Goal: Information Seeking & Learning: Learn about a topic

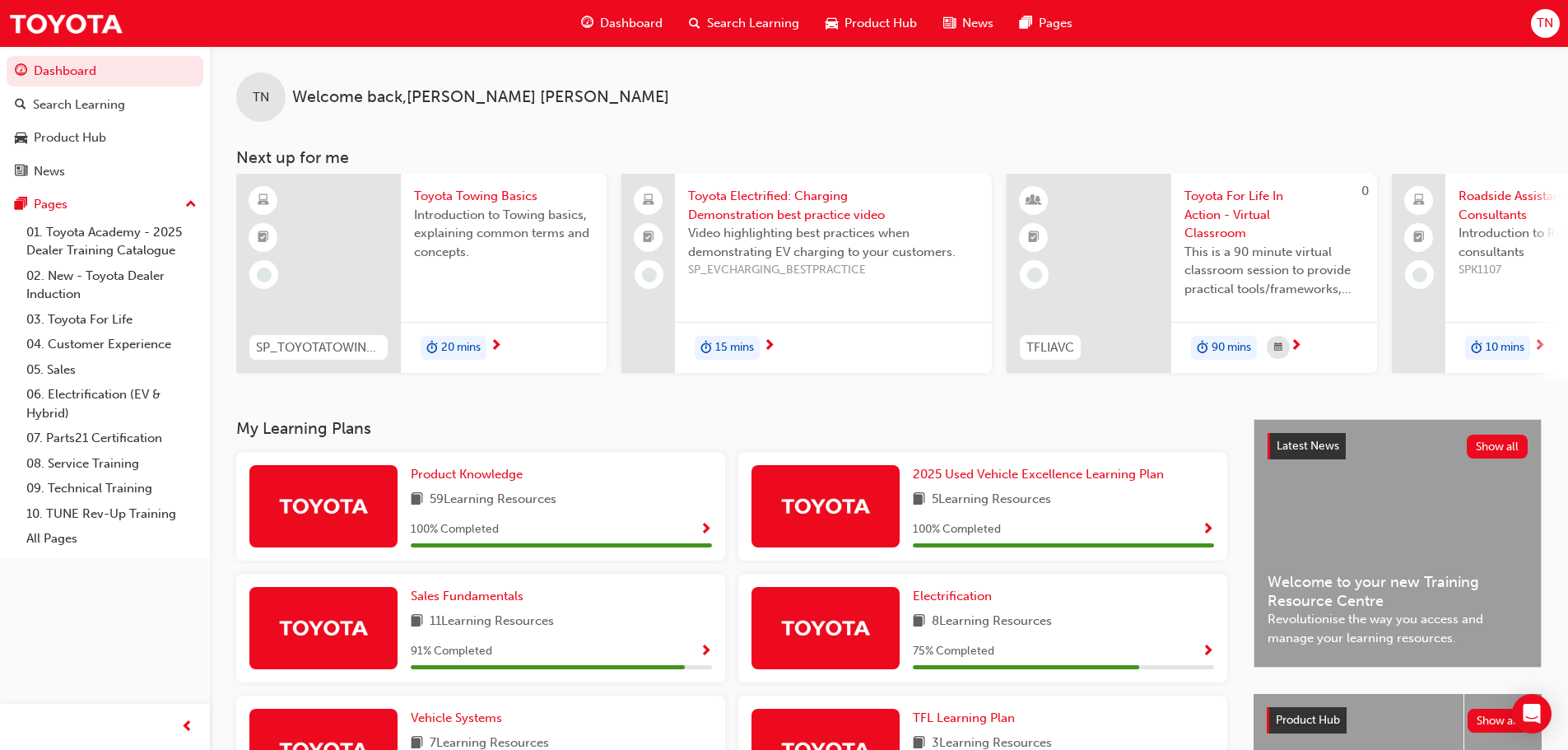
click at [750, 16] on span "Search Learning" at bounding box center [752, 23] width 92 height 19
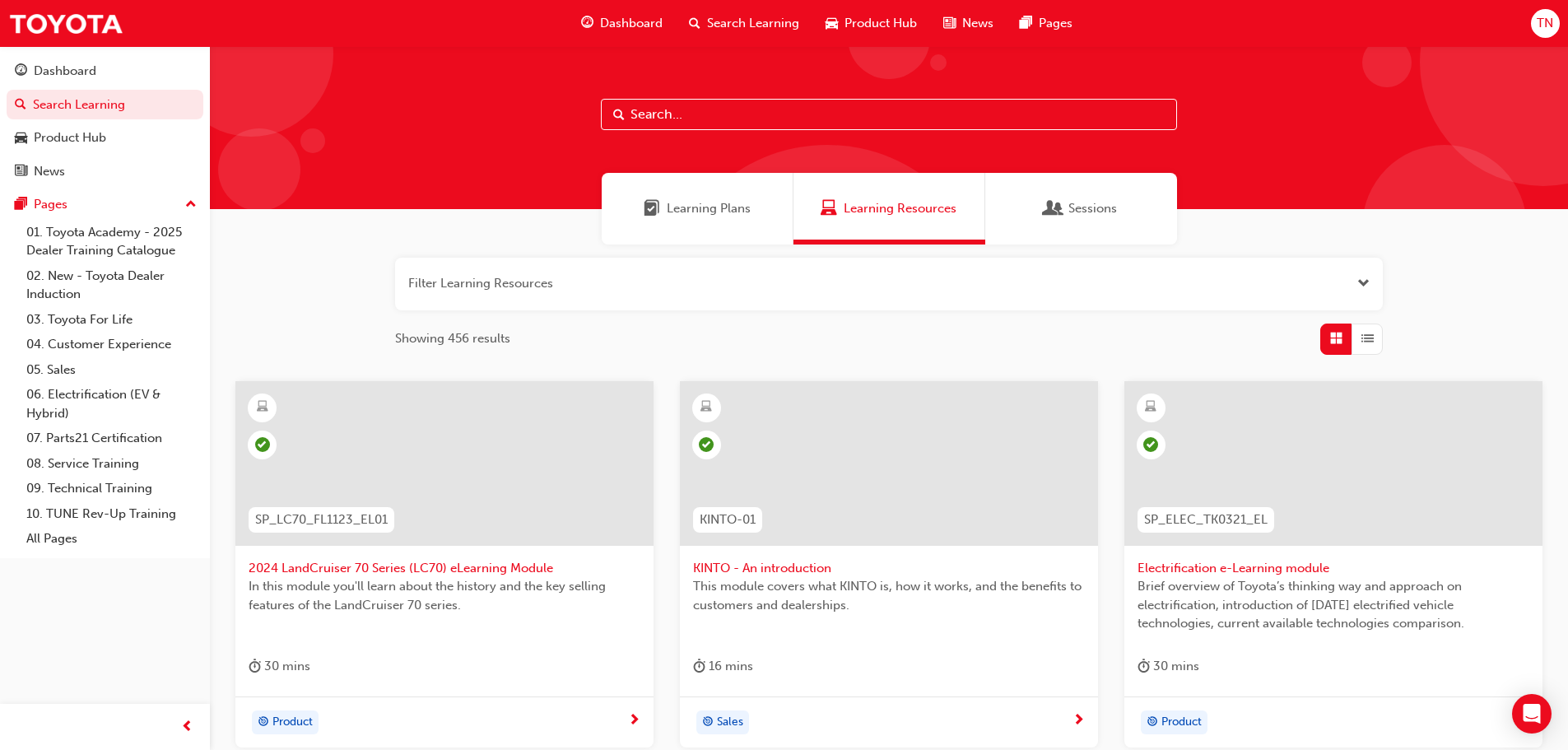
click at [726, 109] on input "text" at bounding box center [889, 114] width 576 height 31
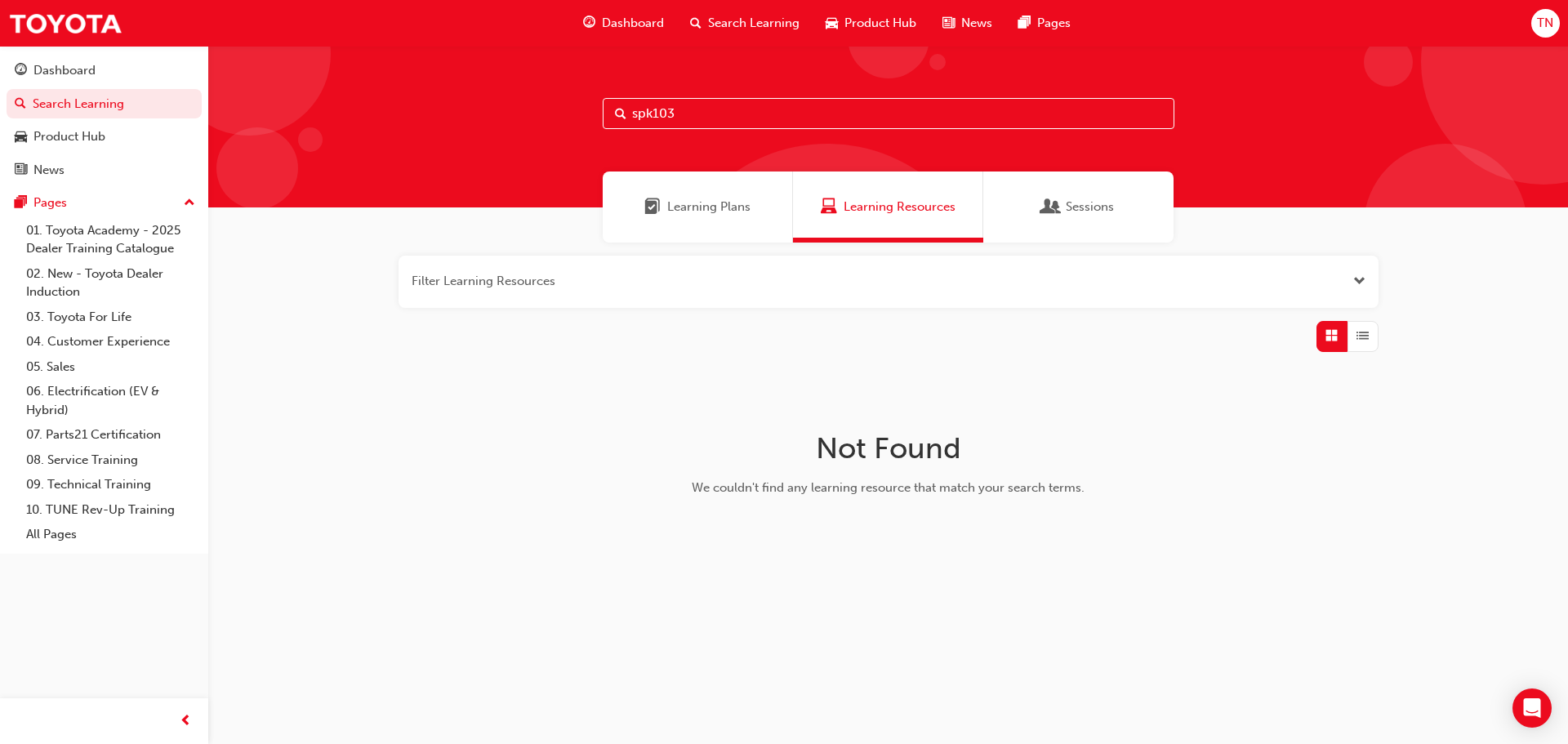
type input "spk103"
click at [741, 20] on span "Search Learning" at bounding box center [753, 23] width 91 height 19
click at [622, 20] on span "Dashboard" at bounding box center [633, 23] width 62 height 19
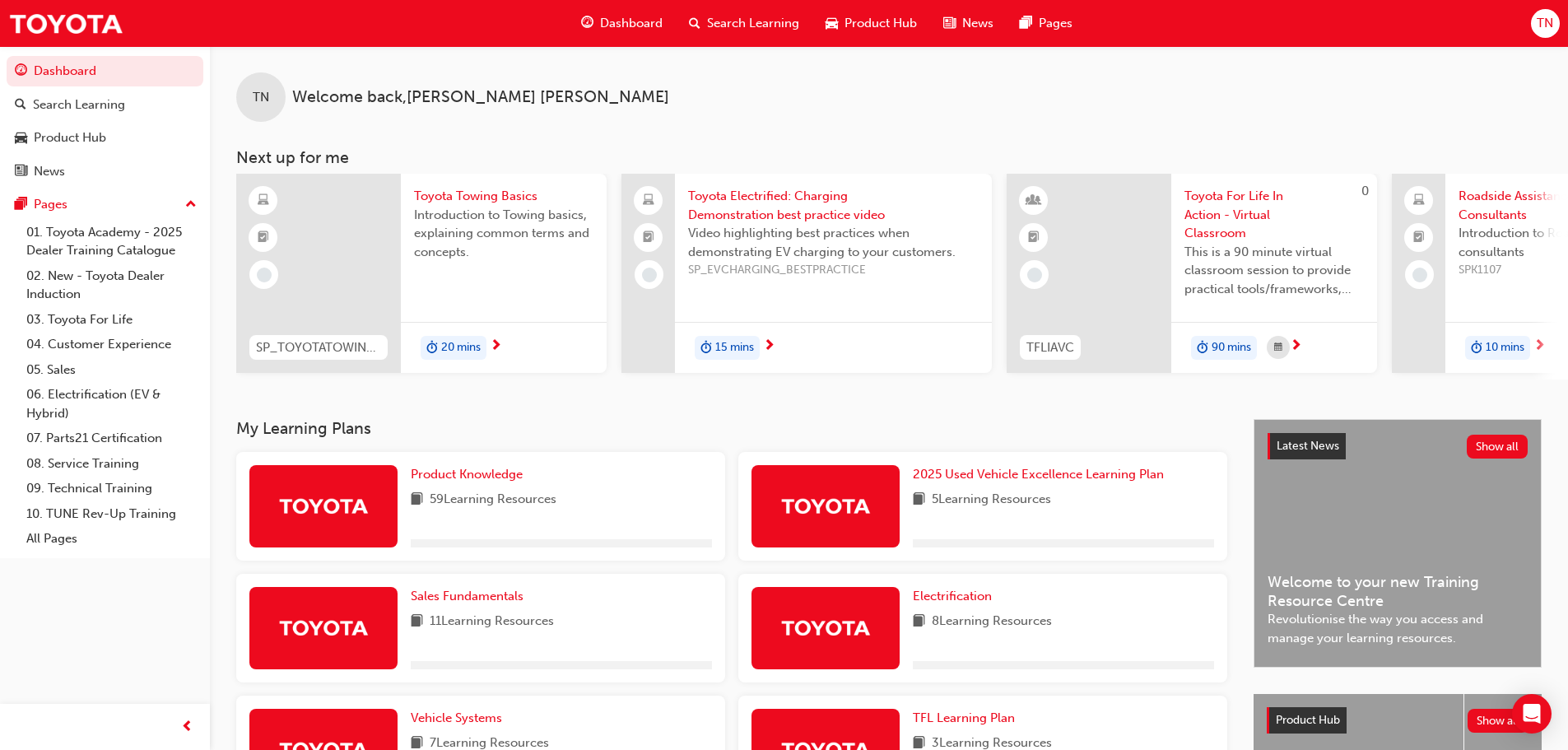
click at [727, 19] on span "Search Learning" at bounding box center [752, 23] width 92 height 19
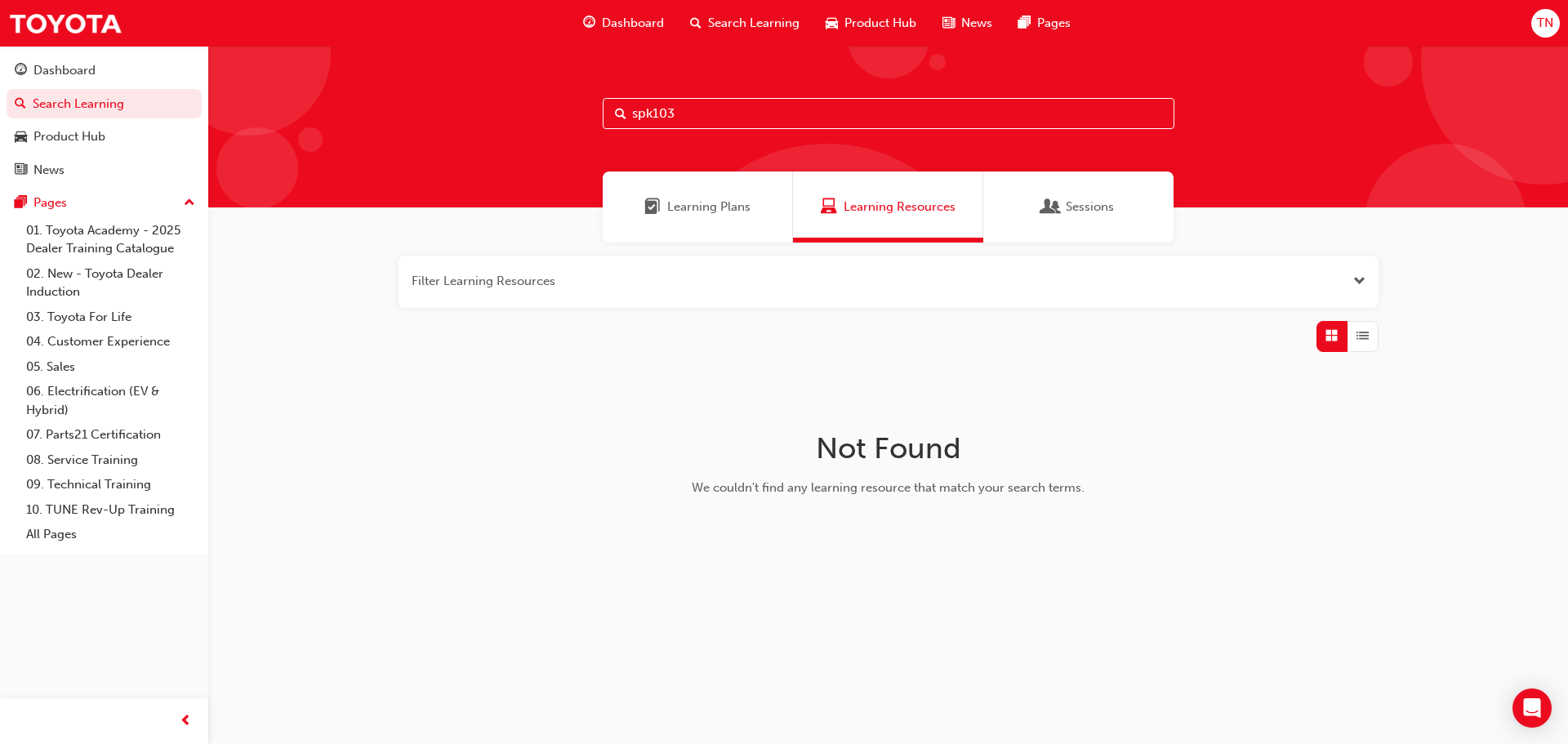
click at [749, 105] on input "spk103" at bounding box center [888, 113] width 571 height 31
type input "s"
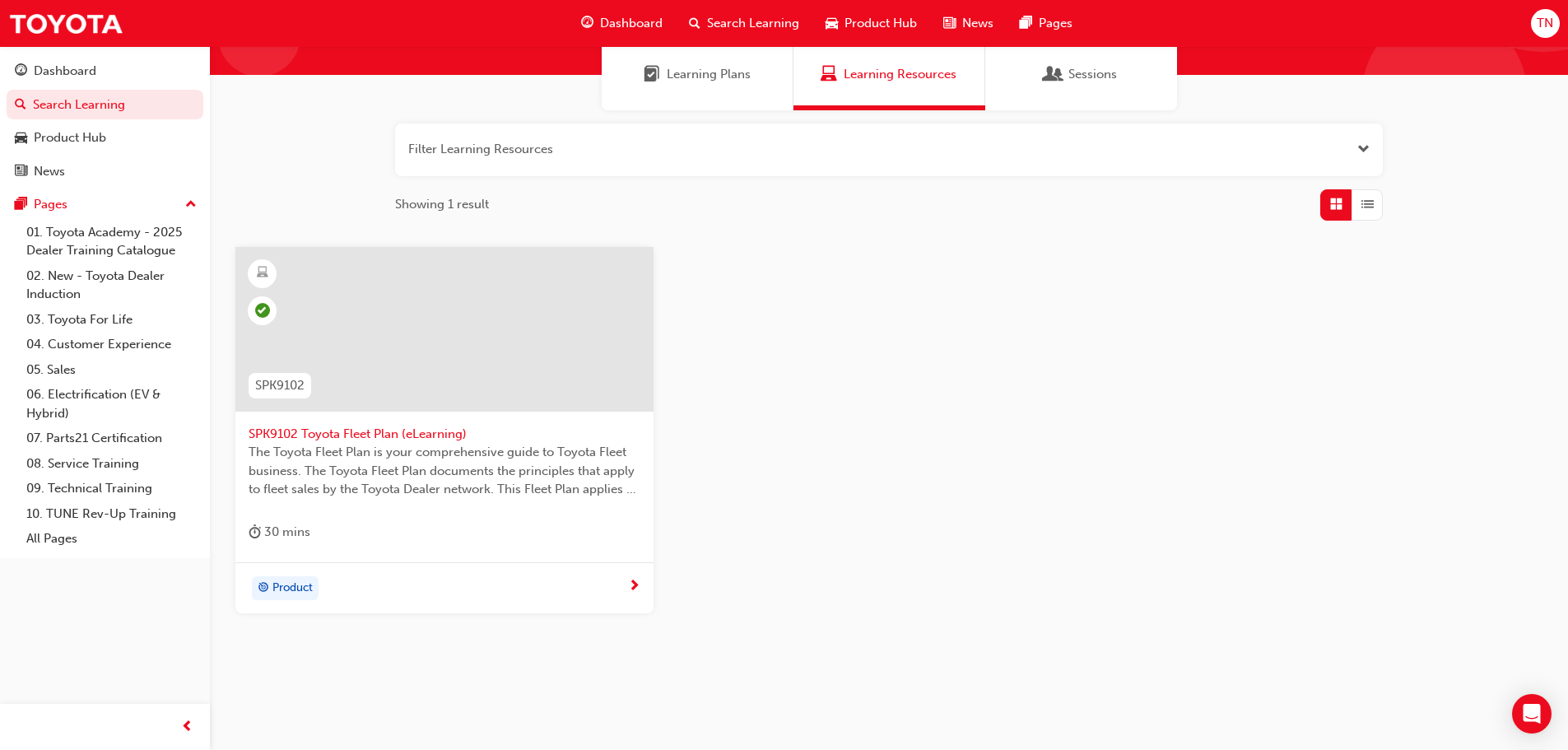
scroll to position [158, 0]
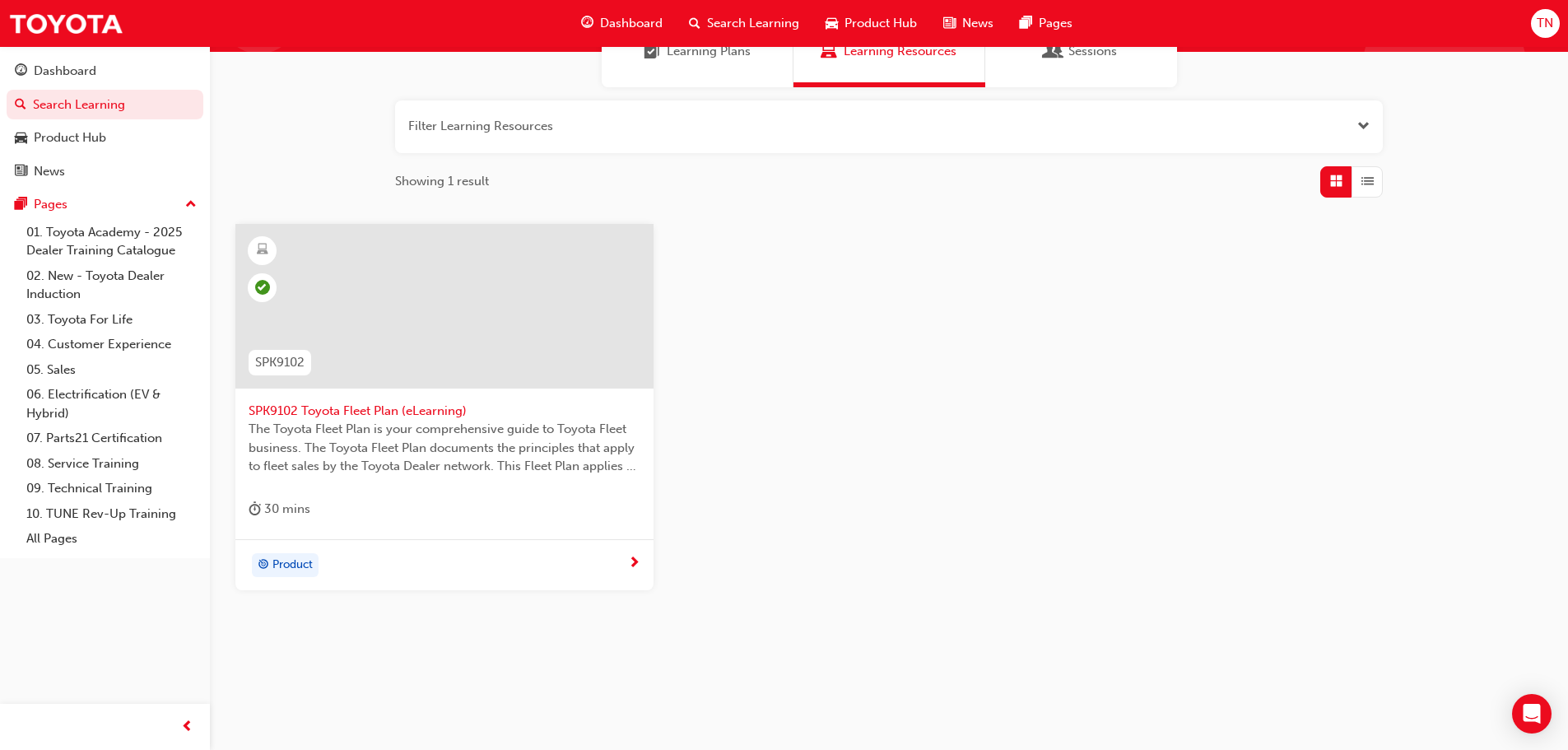
type input "SPK9102"
click at [410, 374] on div at bounding box center [444, 306] width 418 height 165
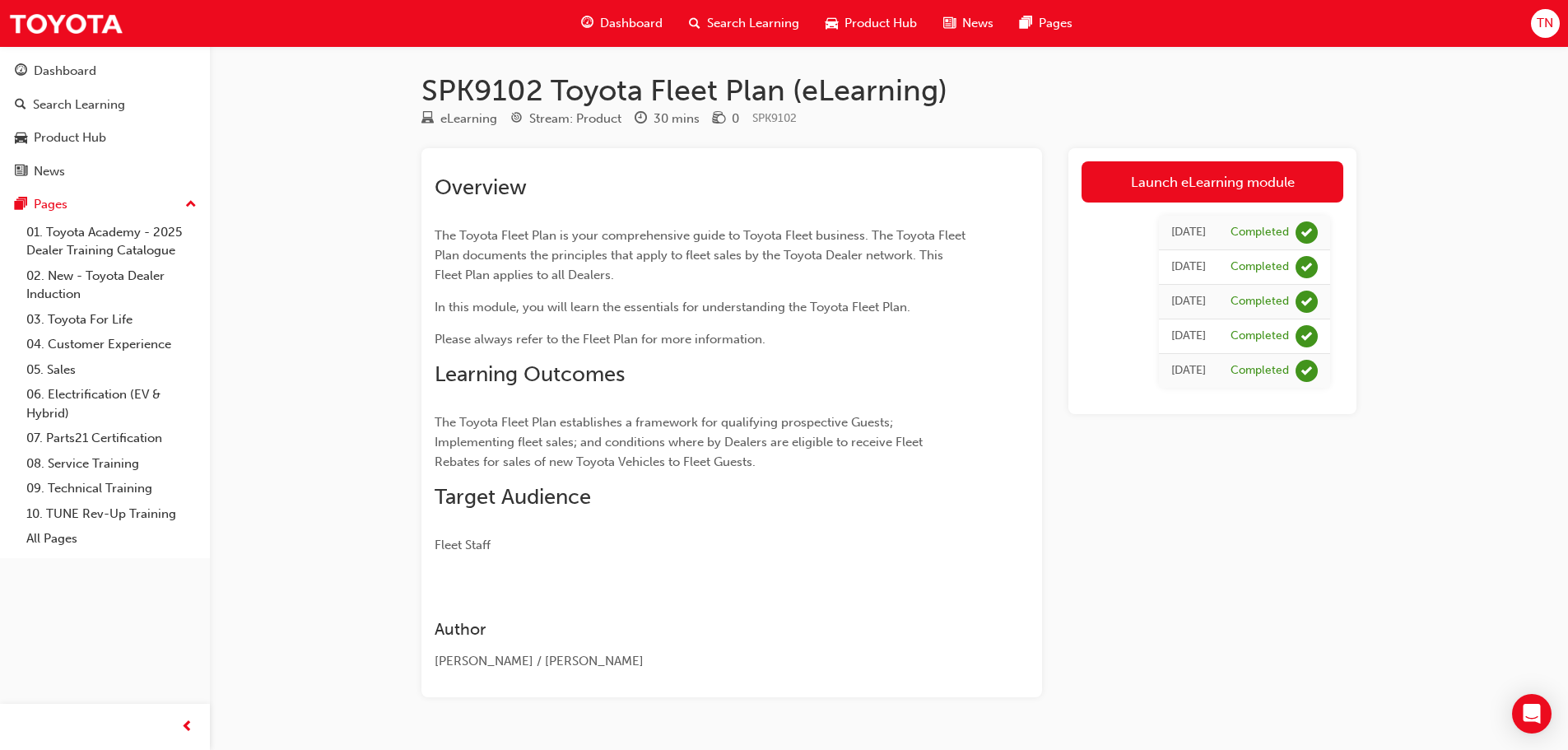
click at [1180, 189] on link "Launch eLearning module" at bounding box center [1212, 182] width 262 height 41
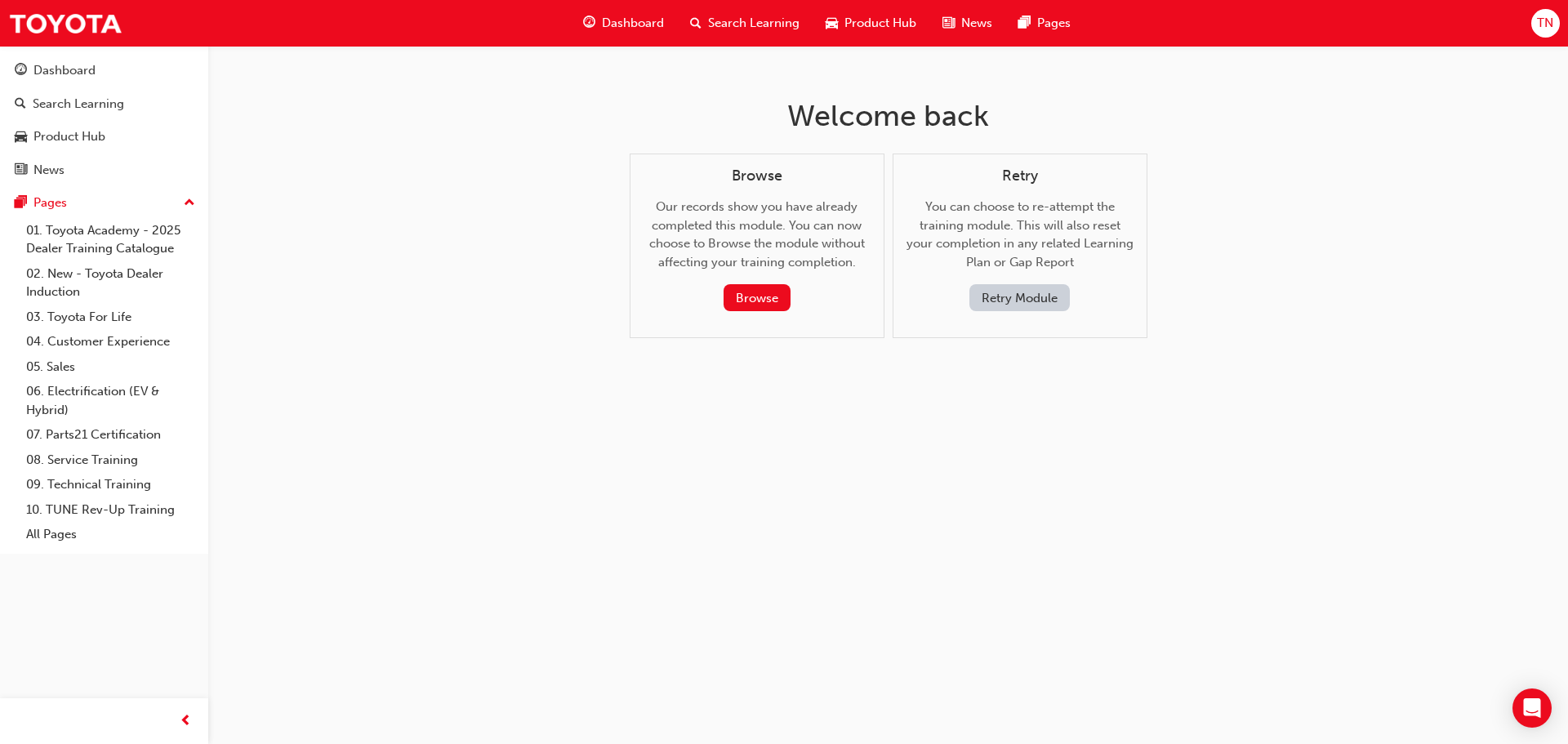
click at [1005, 302] on button "Retry Module" at bounding box center [1019, 297] width 100 height 27
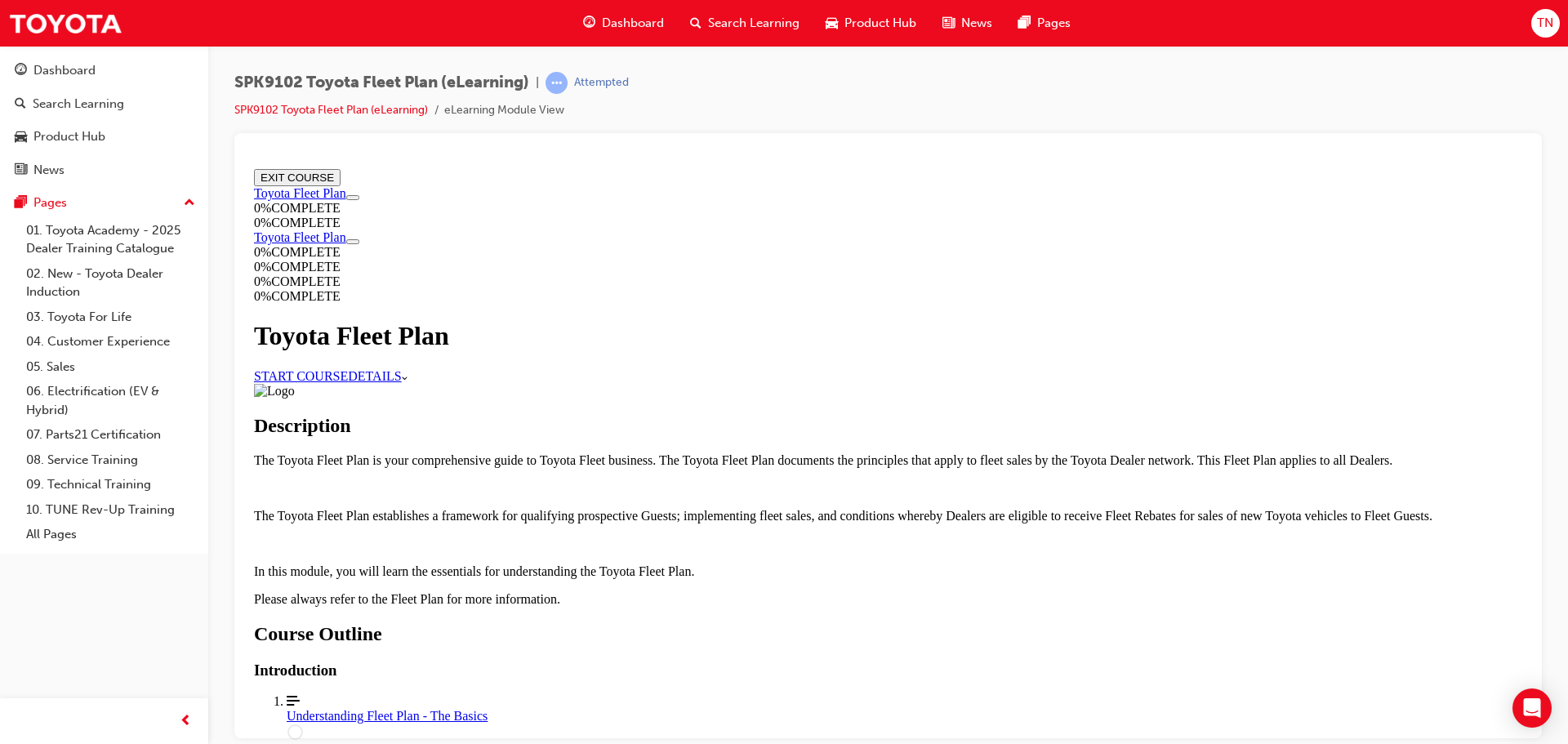
click at [348, 373] on link "START COURSE" at bounding box center [301, 376] width 94 height 14
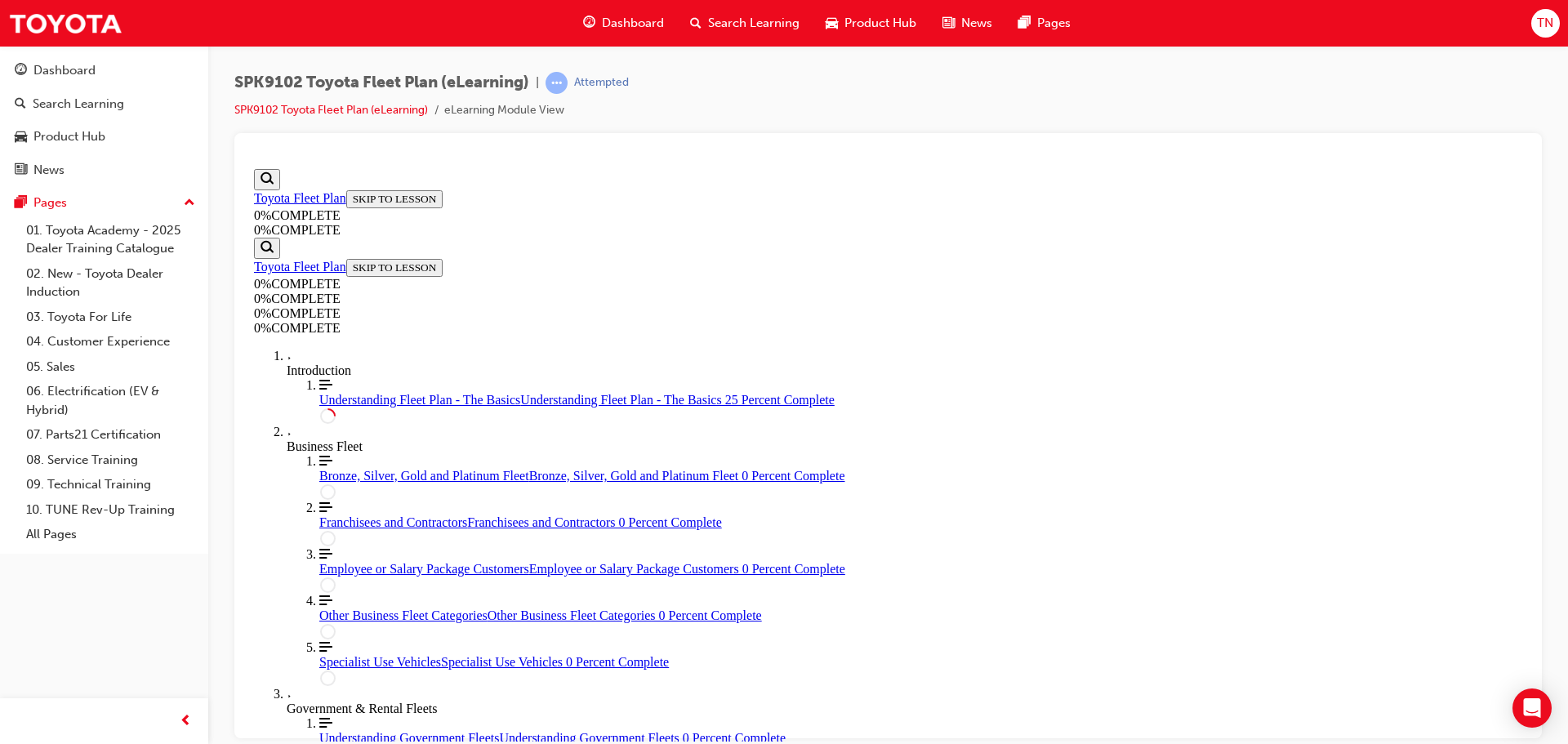
scroll to position [200, 0]
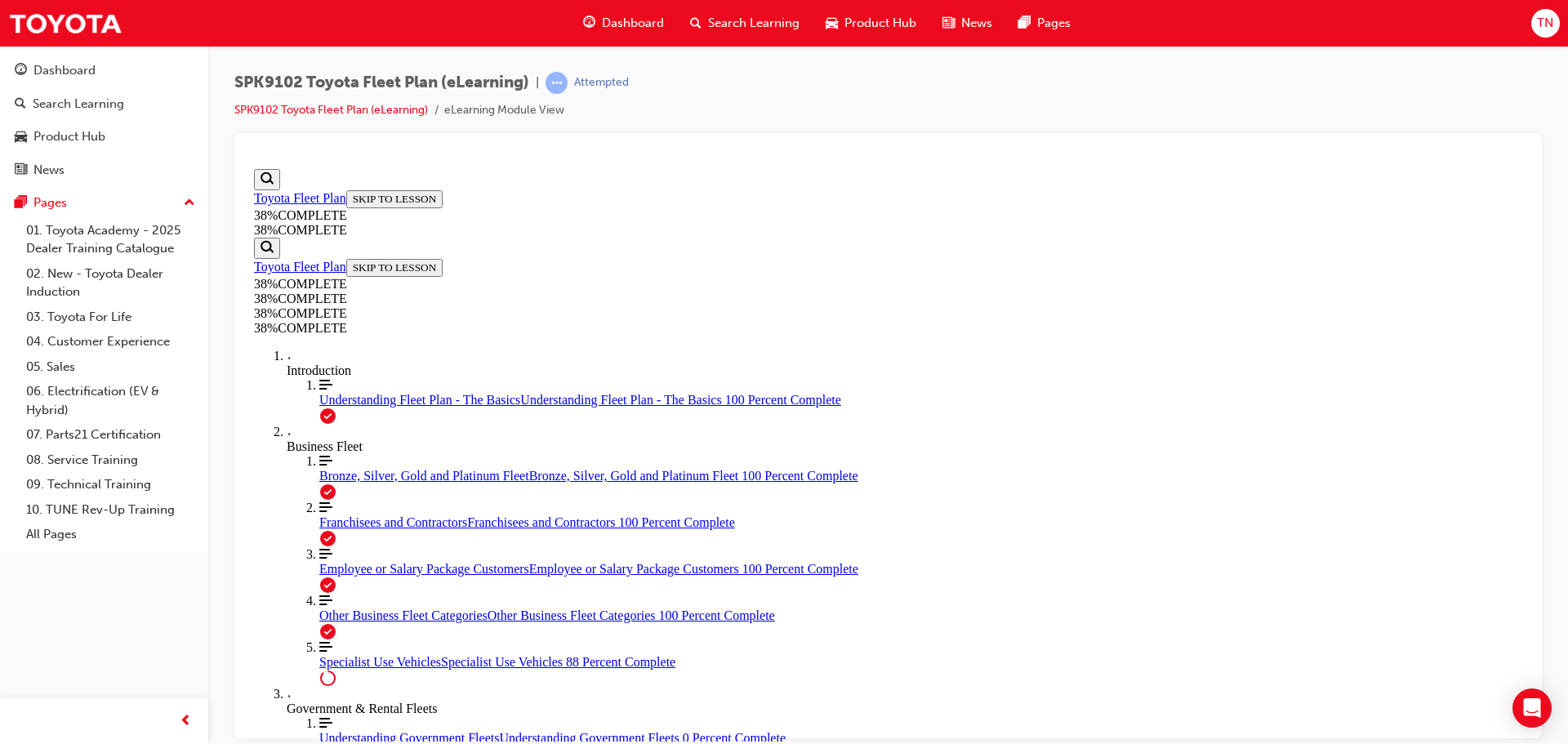
scroll to position [3178, 0]
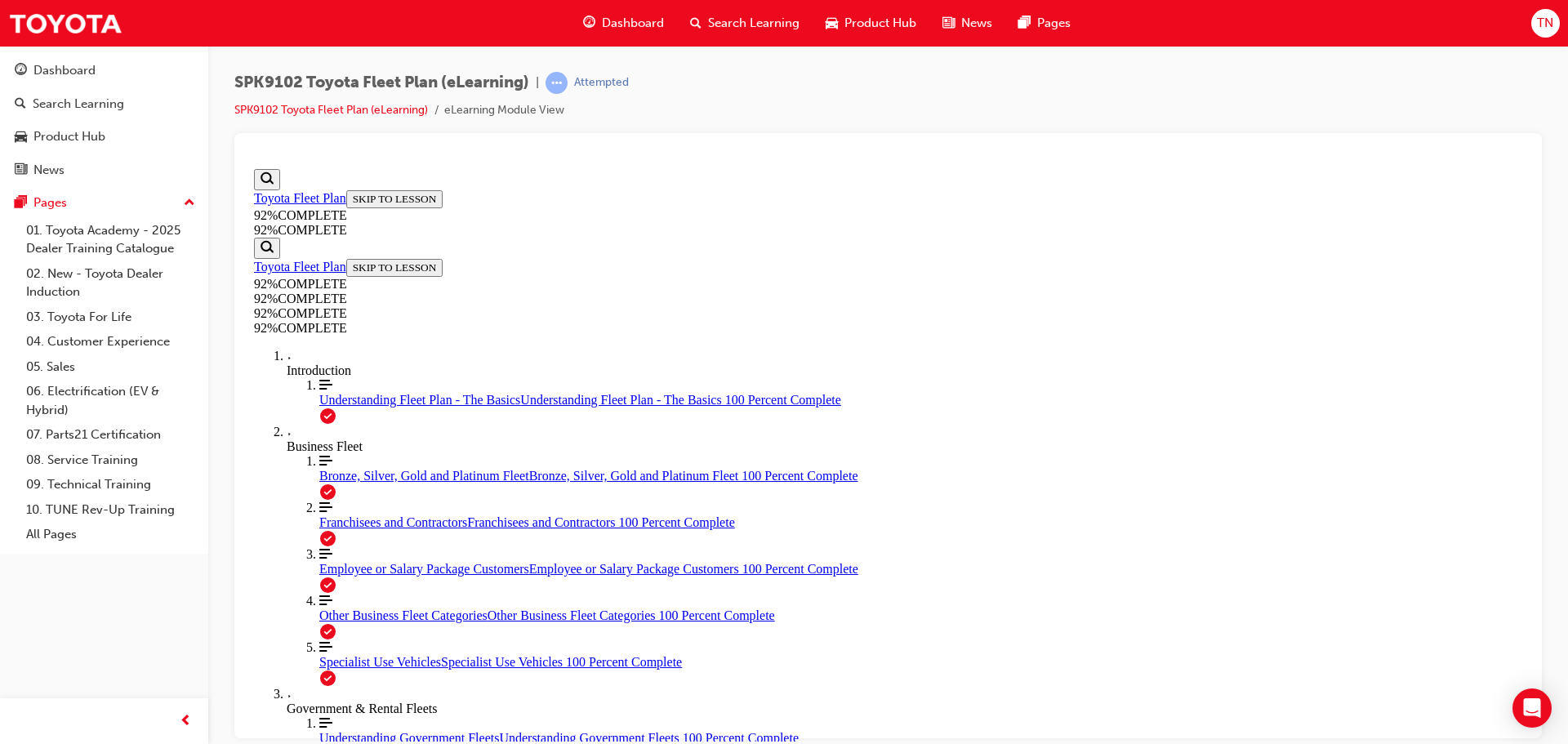
drag, startPoint x: 808, startPoint y: 426, endPoint x: 859, endPoint y: 577, distance: 159.4
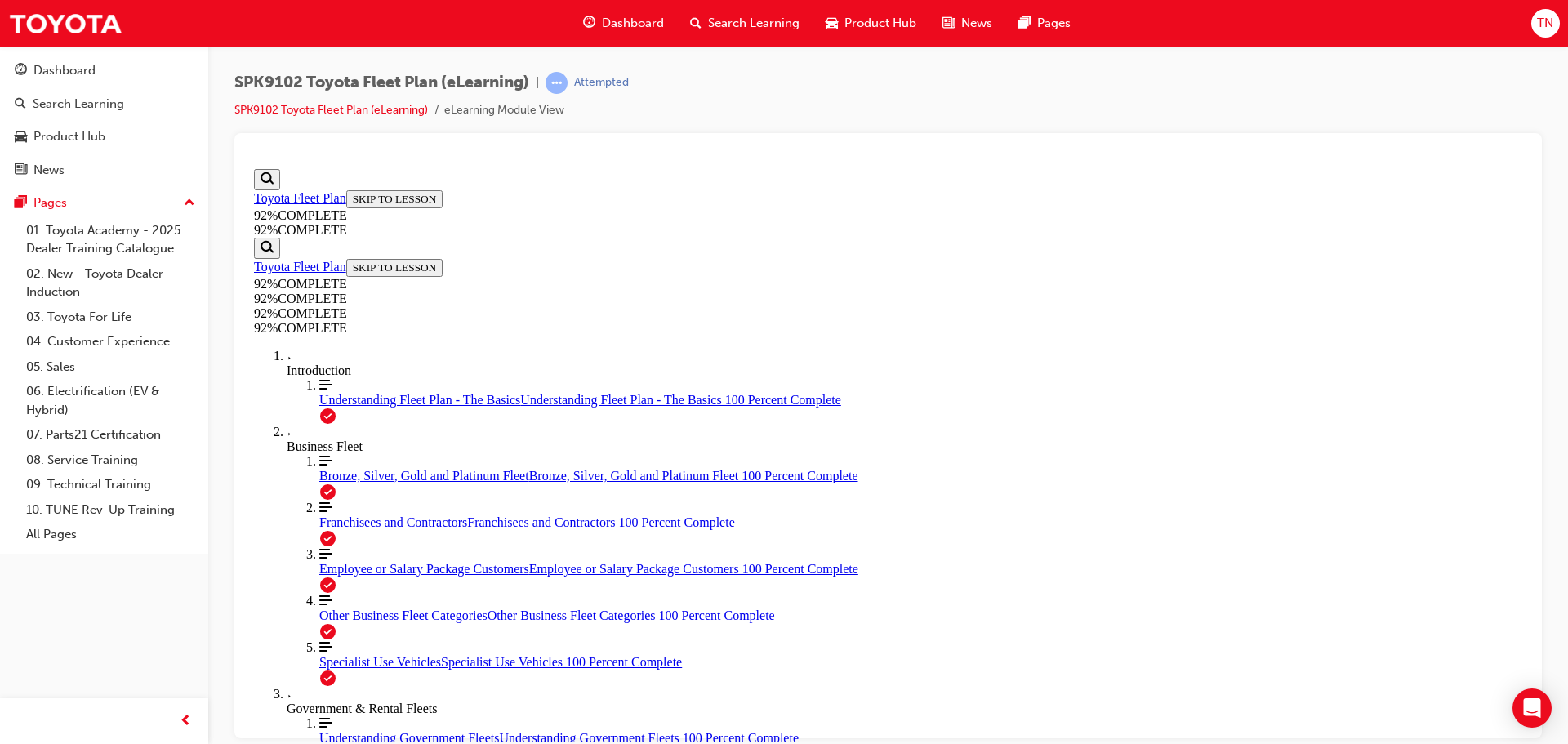
drag, startPoint x: 821, startPoint y: 502, endPoint x: 849, endPoint y: 505, distance: 28.2
drag, startPoint x: 825, startPoint y: 476, endPoint x: 895, endPoint y: 480, distance: 70.1
drag, startPoint x: 865, startPoint y: 438, endPoint x: 912, endPoint y: 423, distance: 49.3
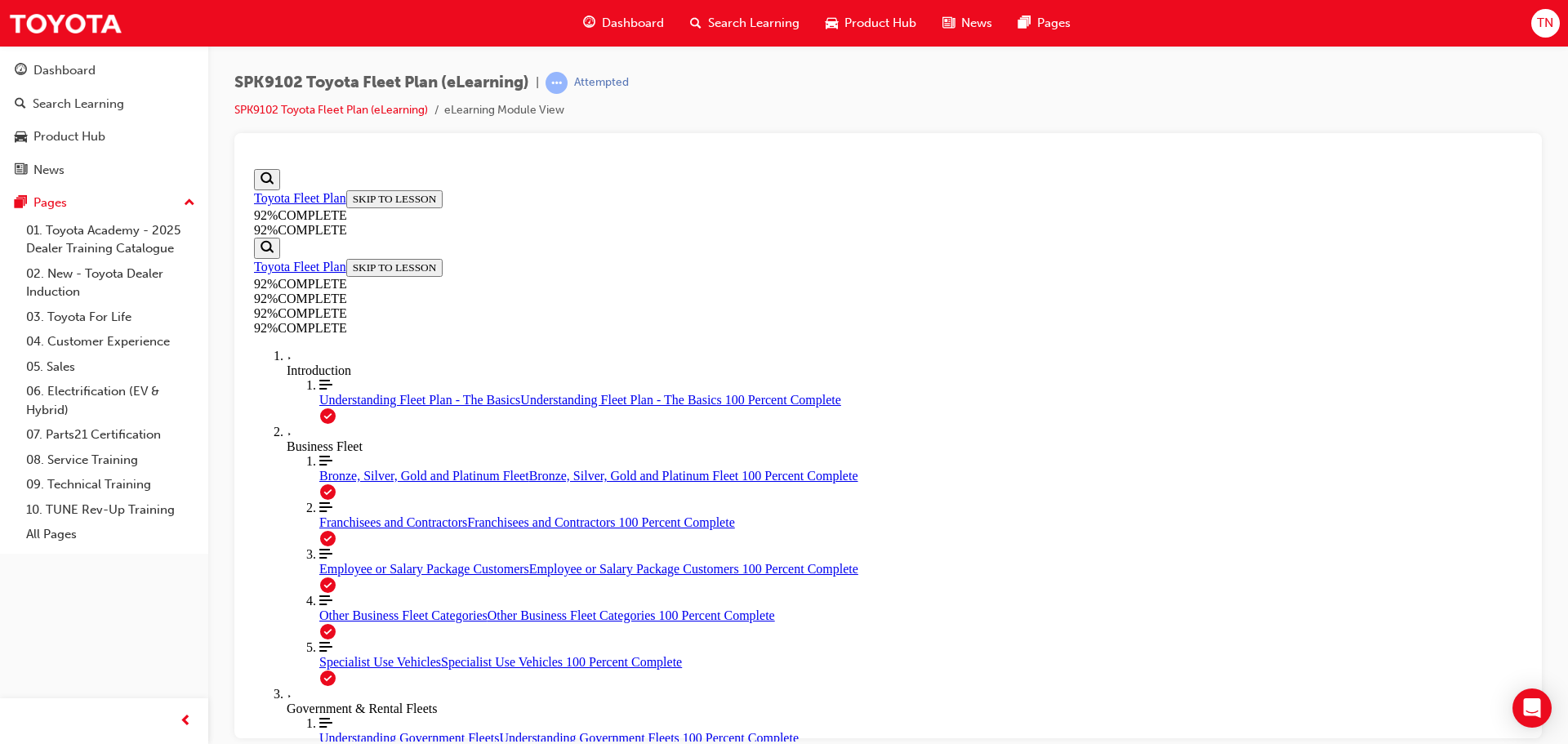
drag, startPoint x: 881, startPoint y: 405, endPoint x: 929, endPoint y: 402, distance: 48.1
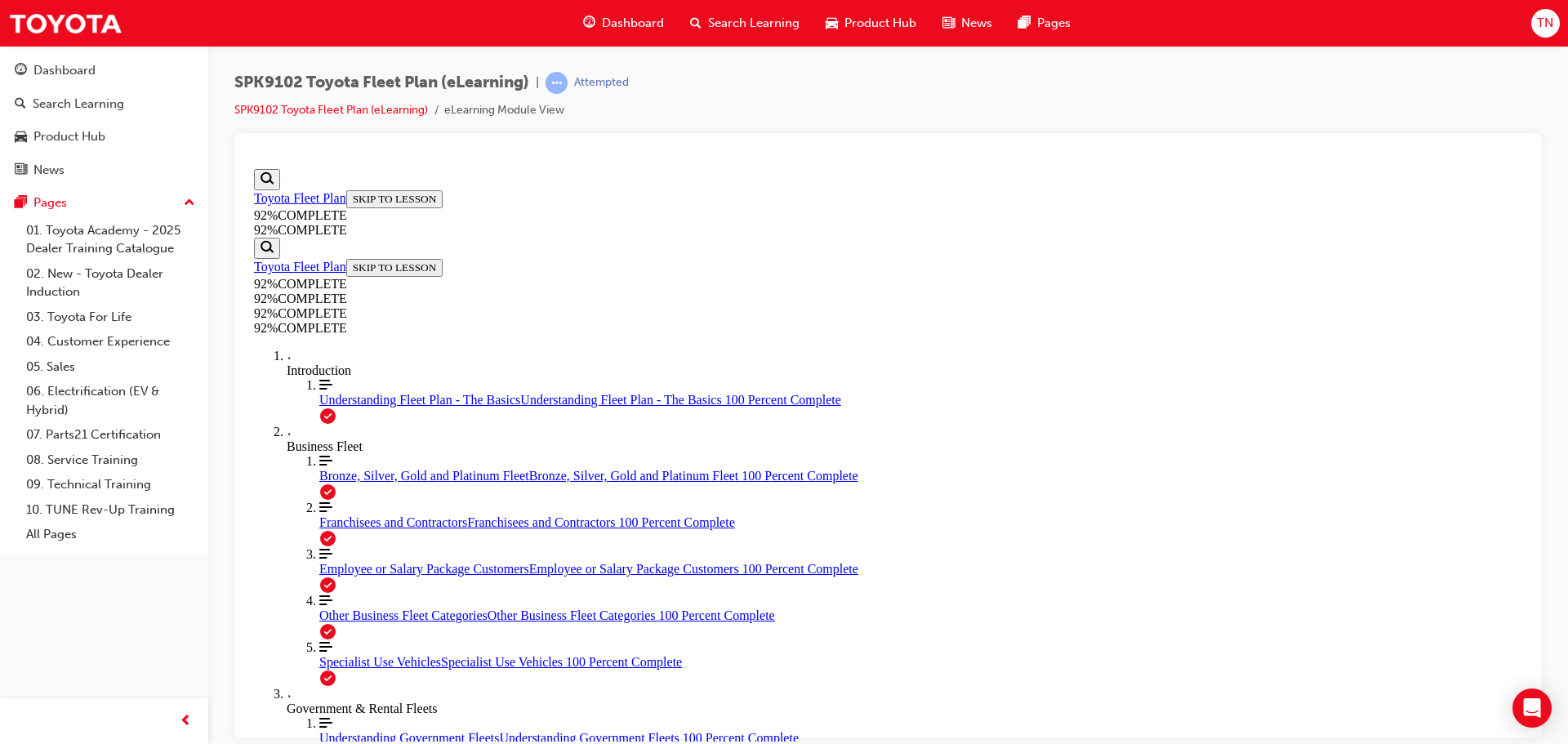
scroll to position [59, 0]
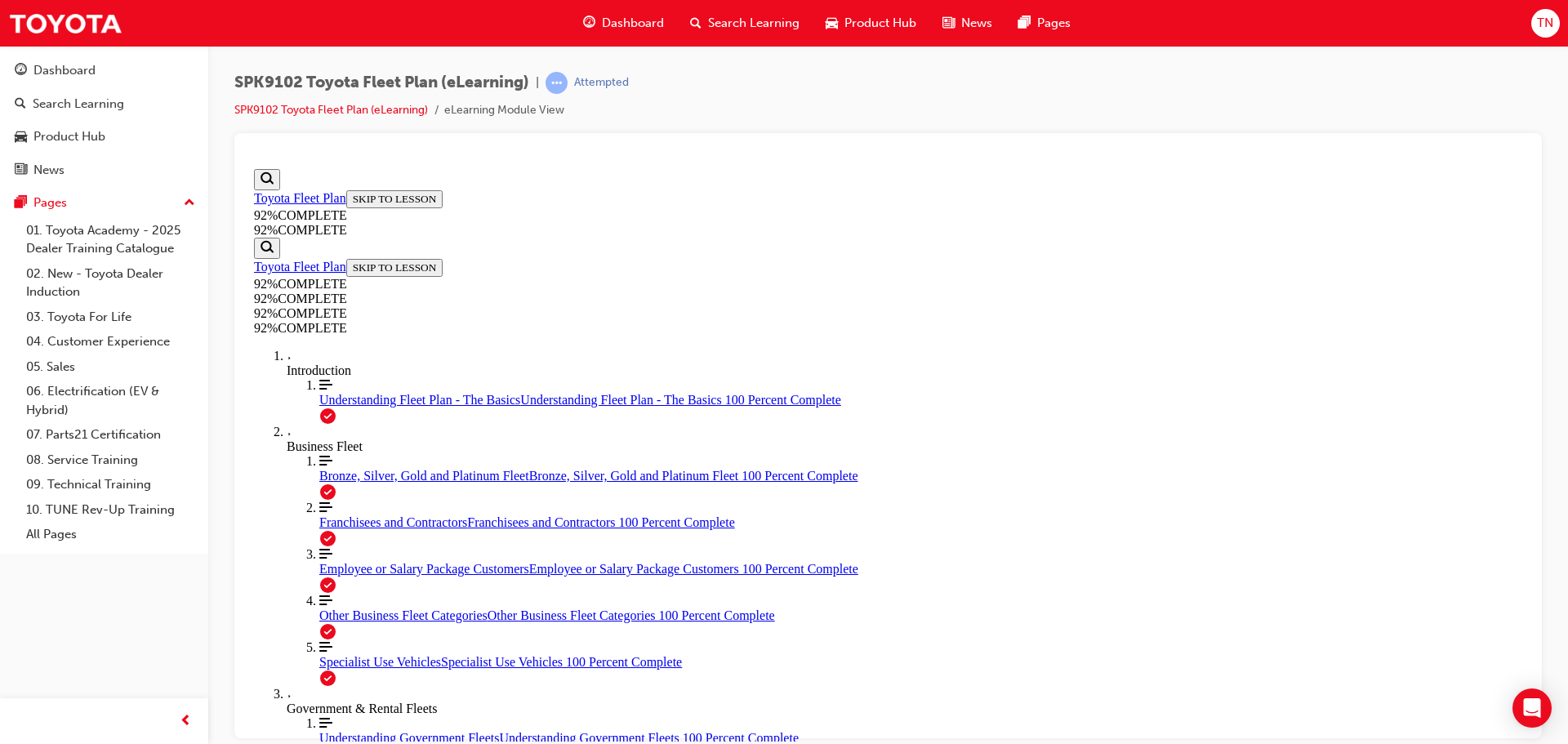
scroll to position [59, 0]
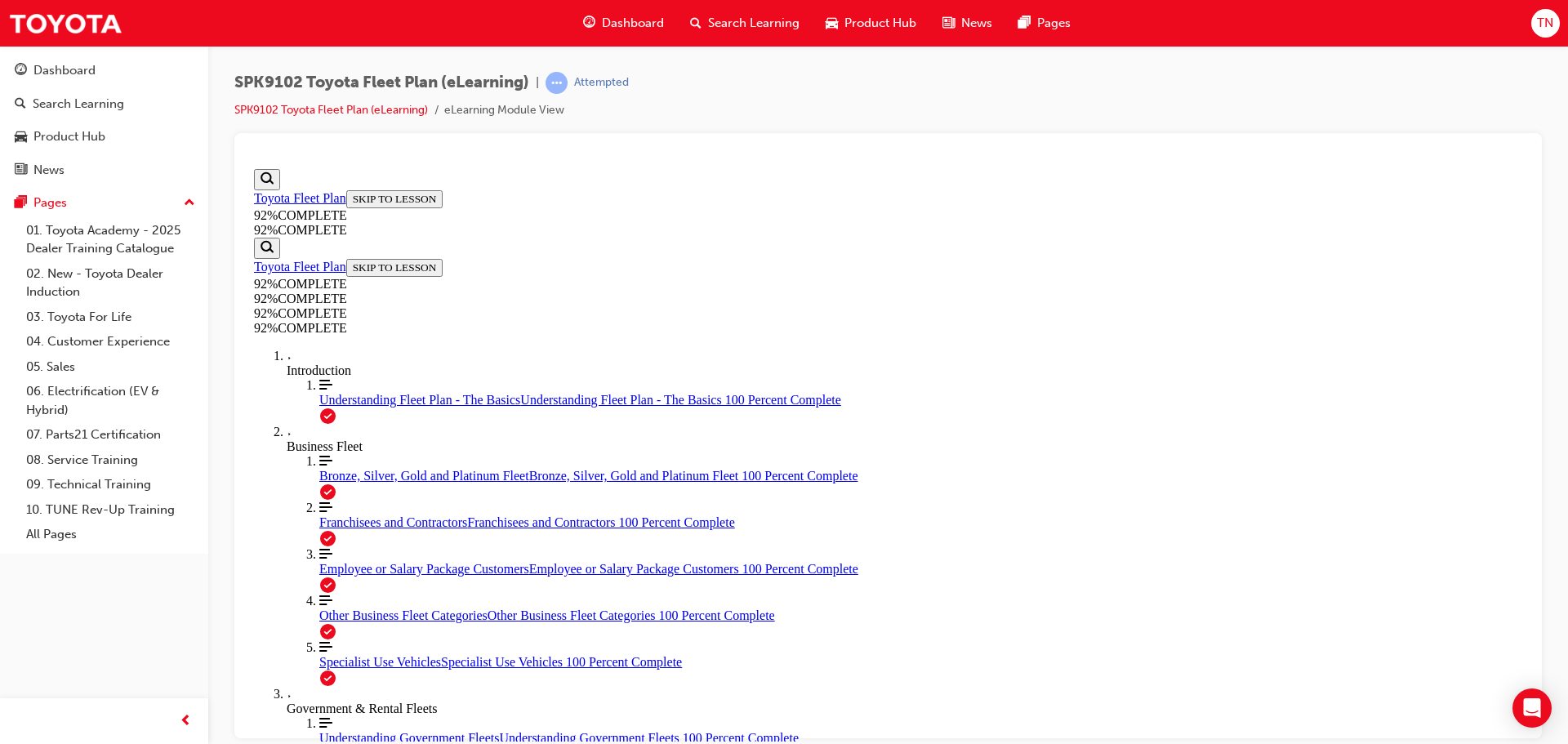
scroll to position [213, 0]
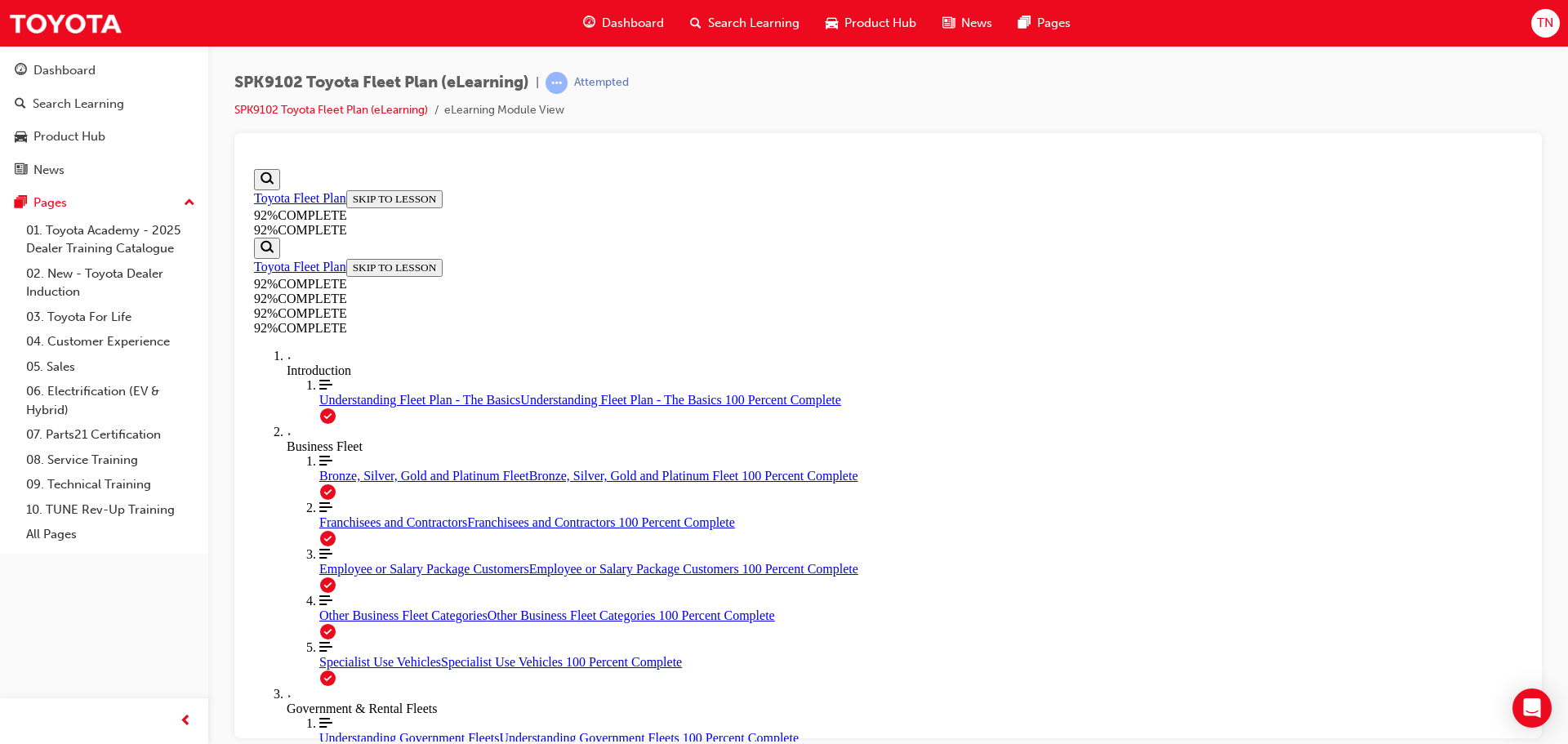
scroll to position [398, 0]
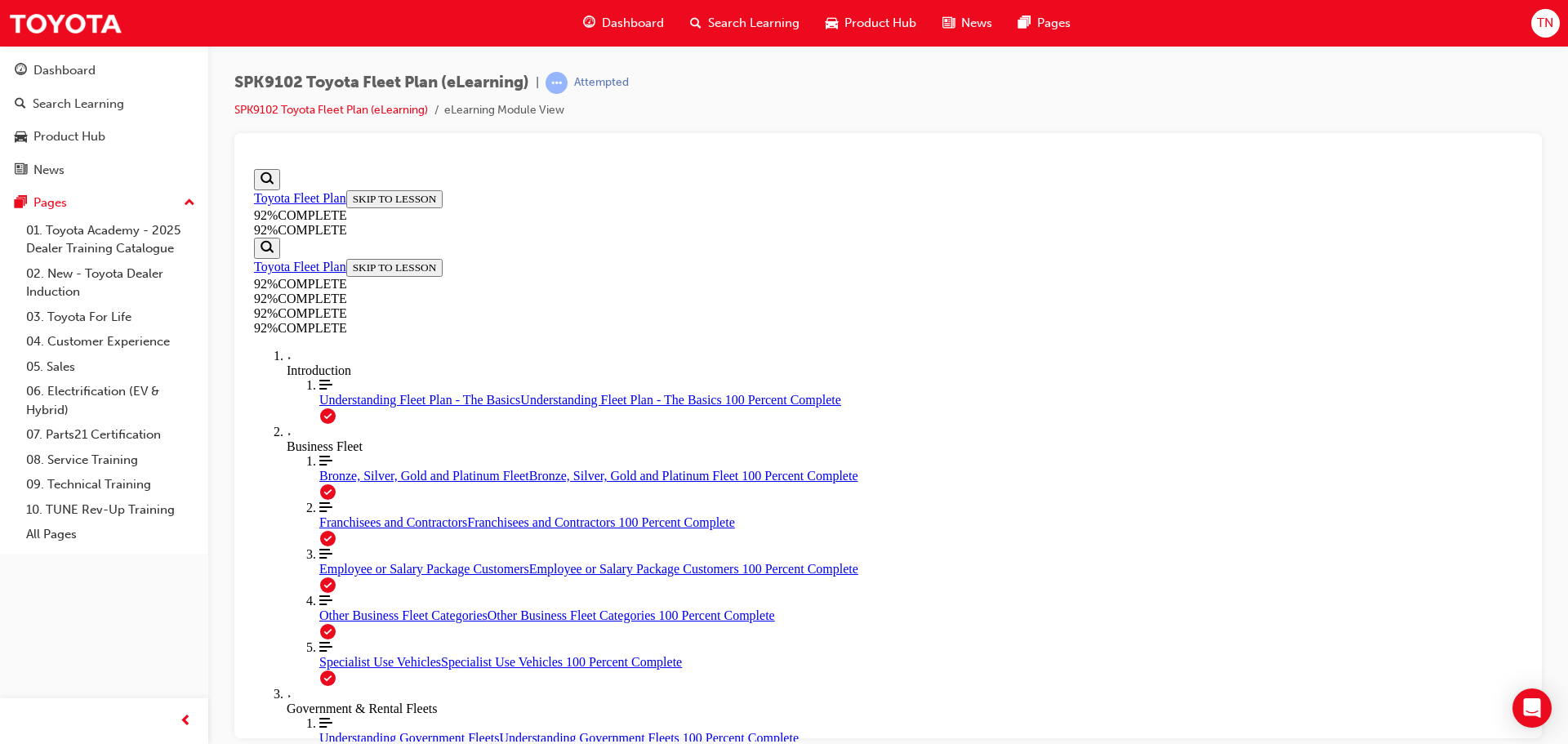
scroll to position [121, 0]
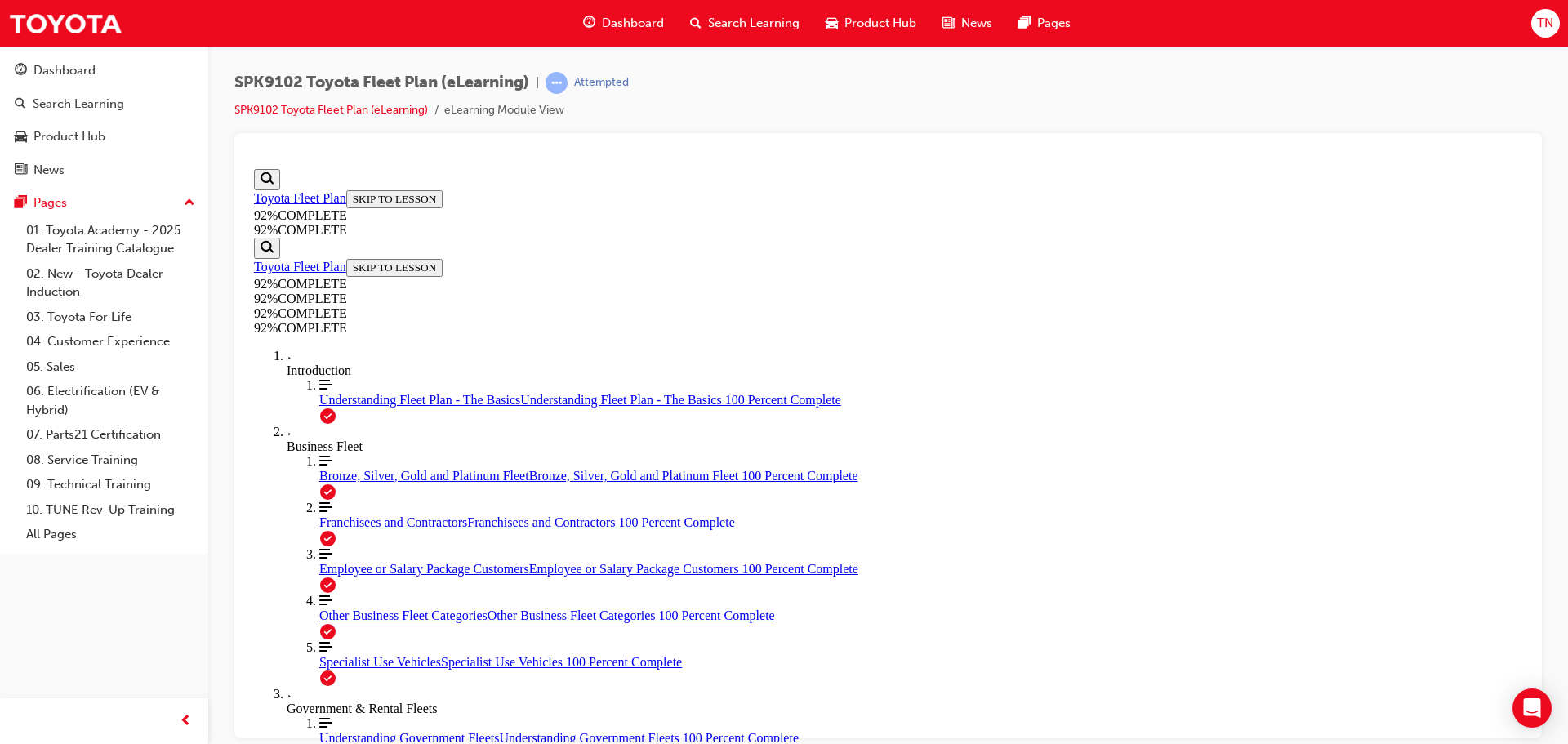
scroll to position [162, 0]
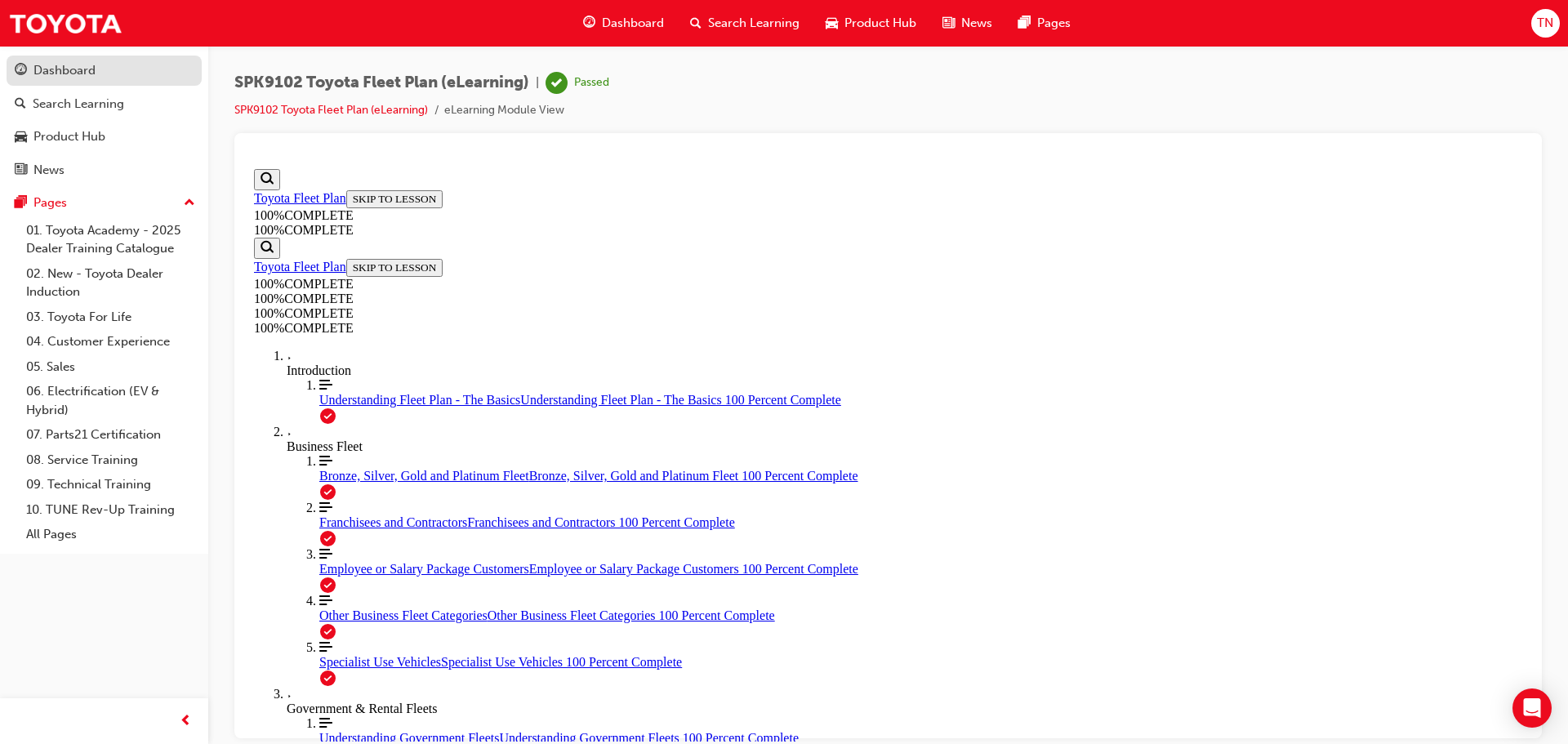
click at [91, 81] on link "Dashboard" at bounding box center [104, 71] width 195 height 30
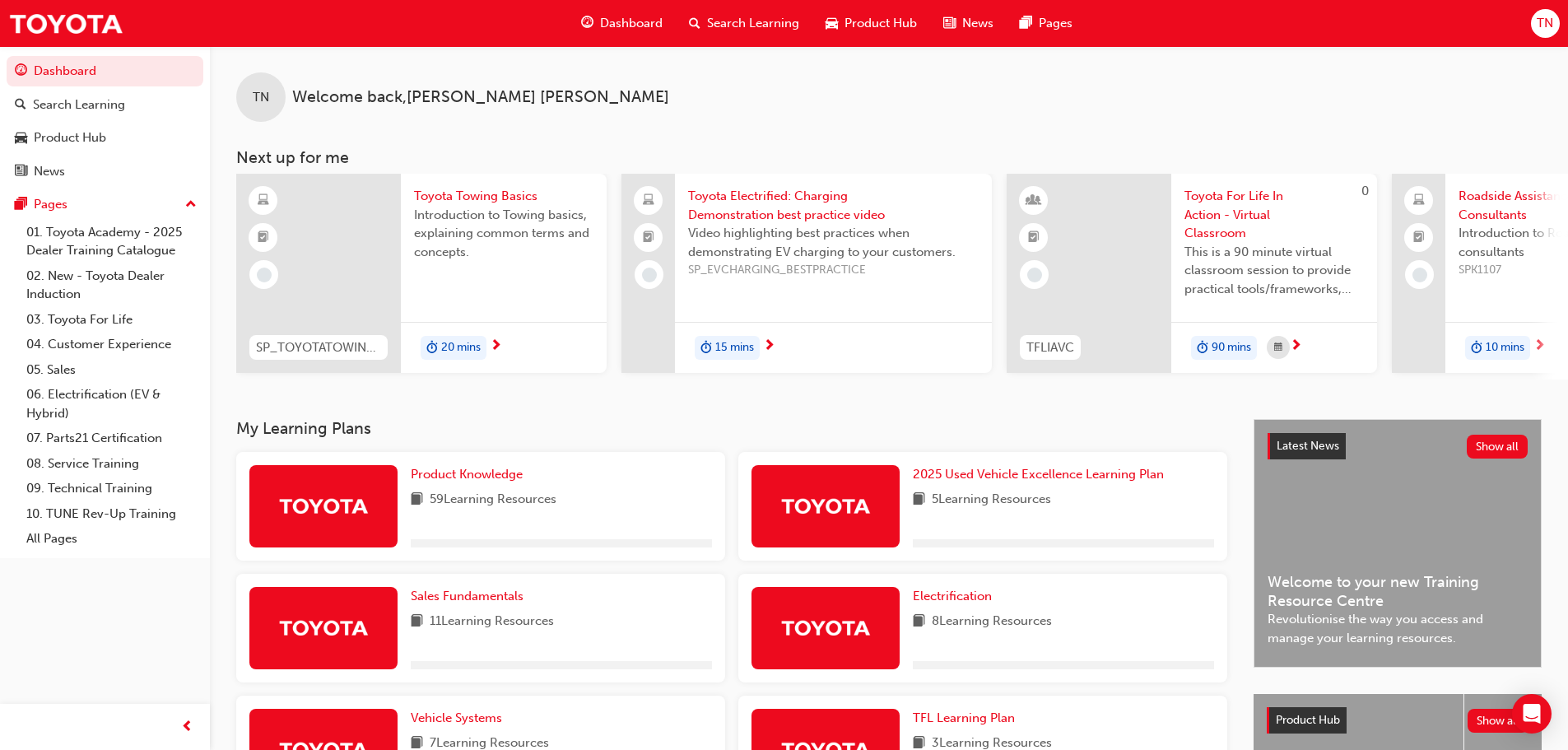
click at [624, 18] on span "Dashboard" at bounding box center [631, 23] width 63 height 19
click at [733, 21] on span "Search Learning" at bounding box center [752, 23] width 92 height 19
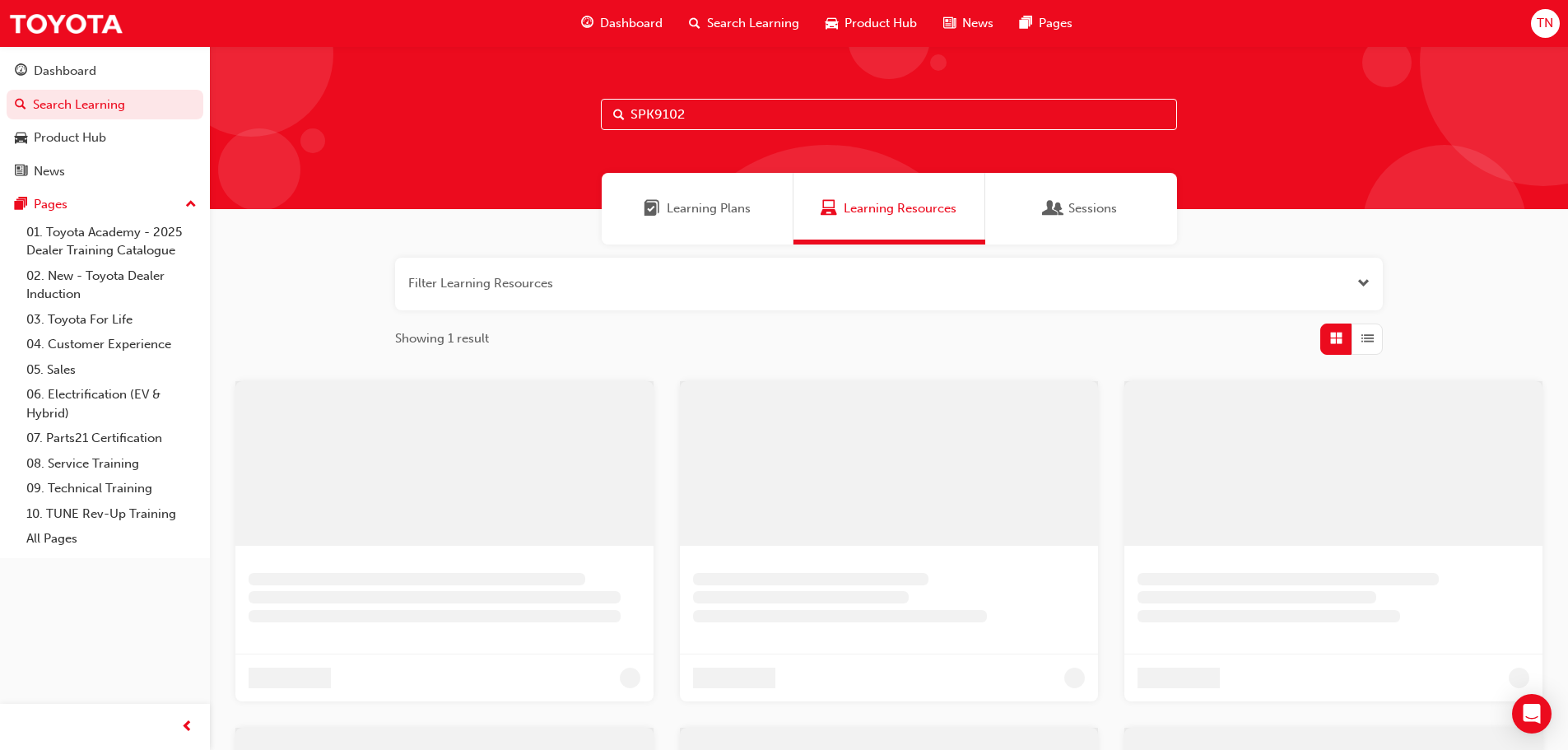
click at [731, 119] on input "SPK9102" at bounding box center [889, 114] width 576 height 31
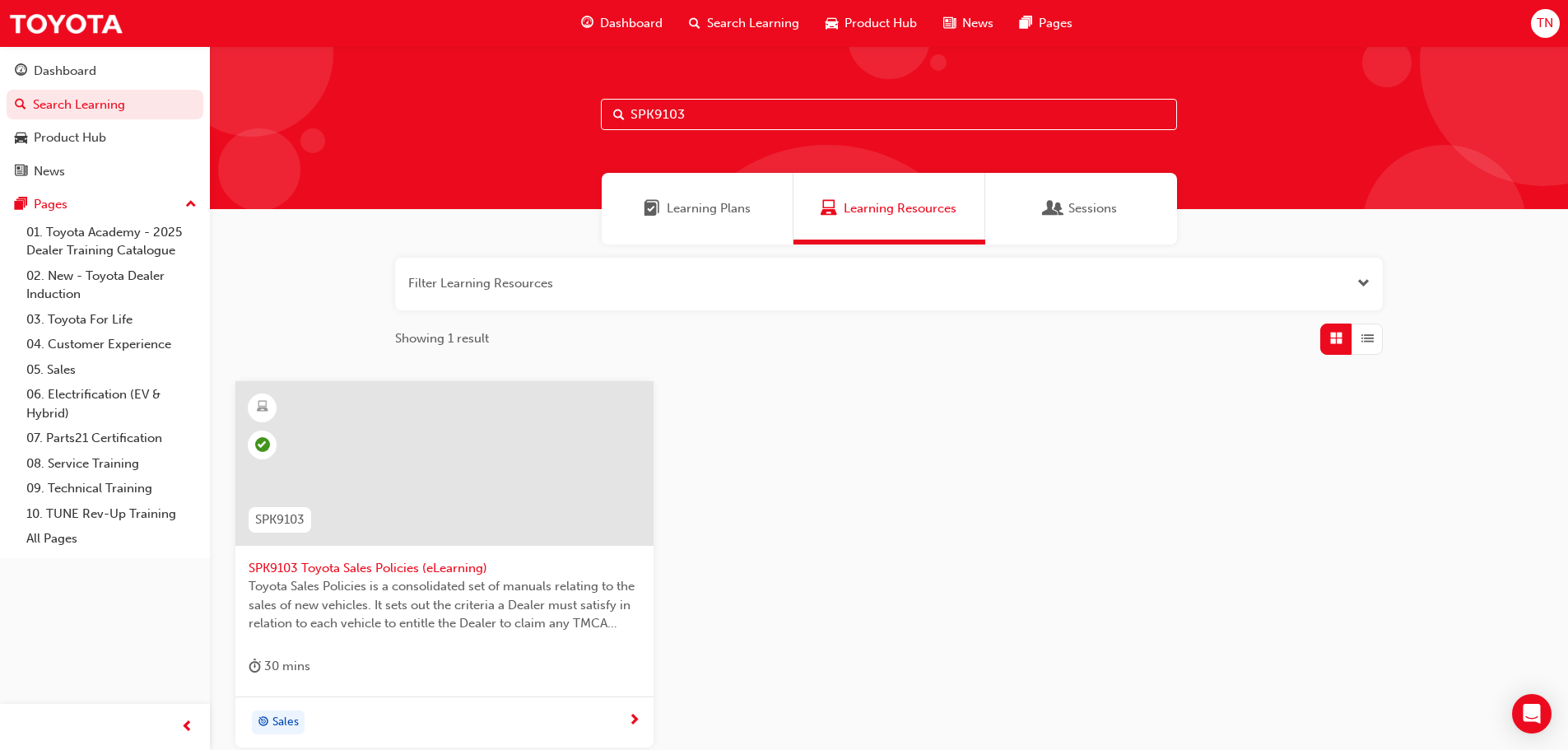
type input "SPK9103"
click at [361, 544] on div at bounding box center [444, 464] width 418 height 165
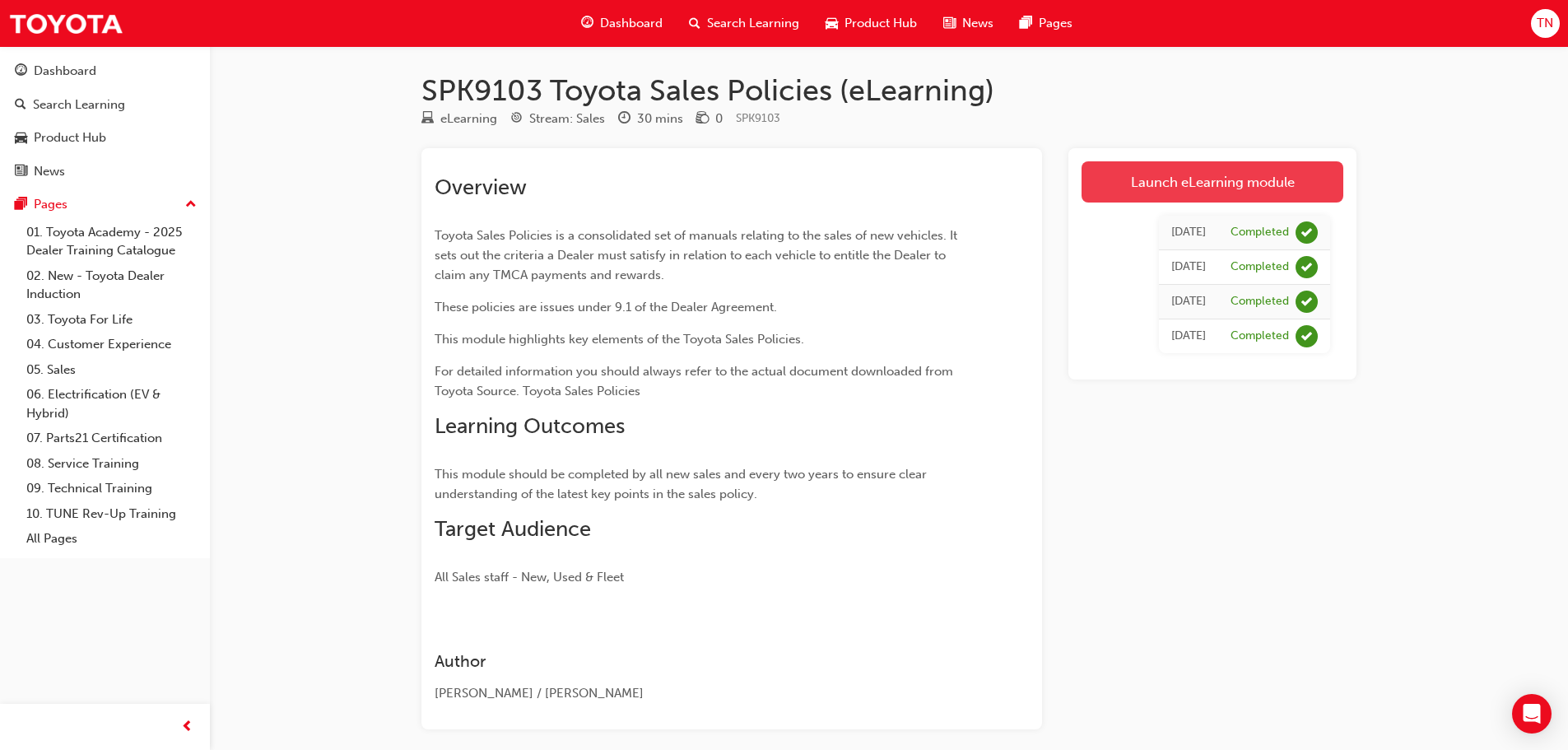
click at [1149, 182] on link "Launch eLearning module" at bounding box center [1212, 182] width 262 height 41
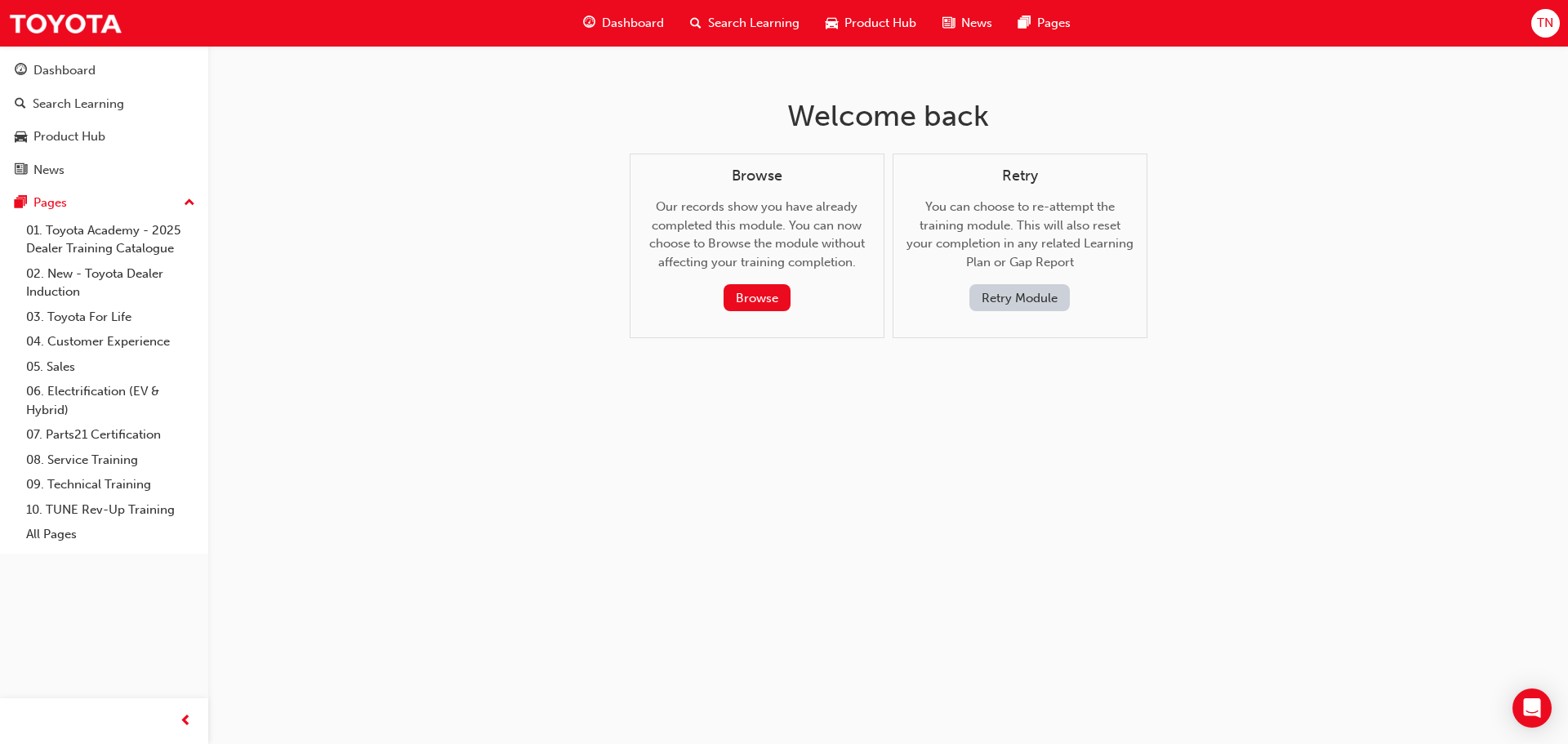
click at [973, 297] on button "Retry Module" at bounding box center [1019, 297] width 100 height 27
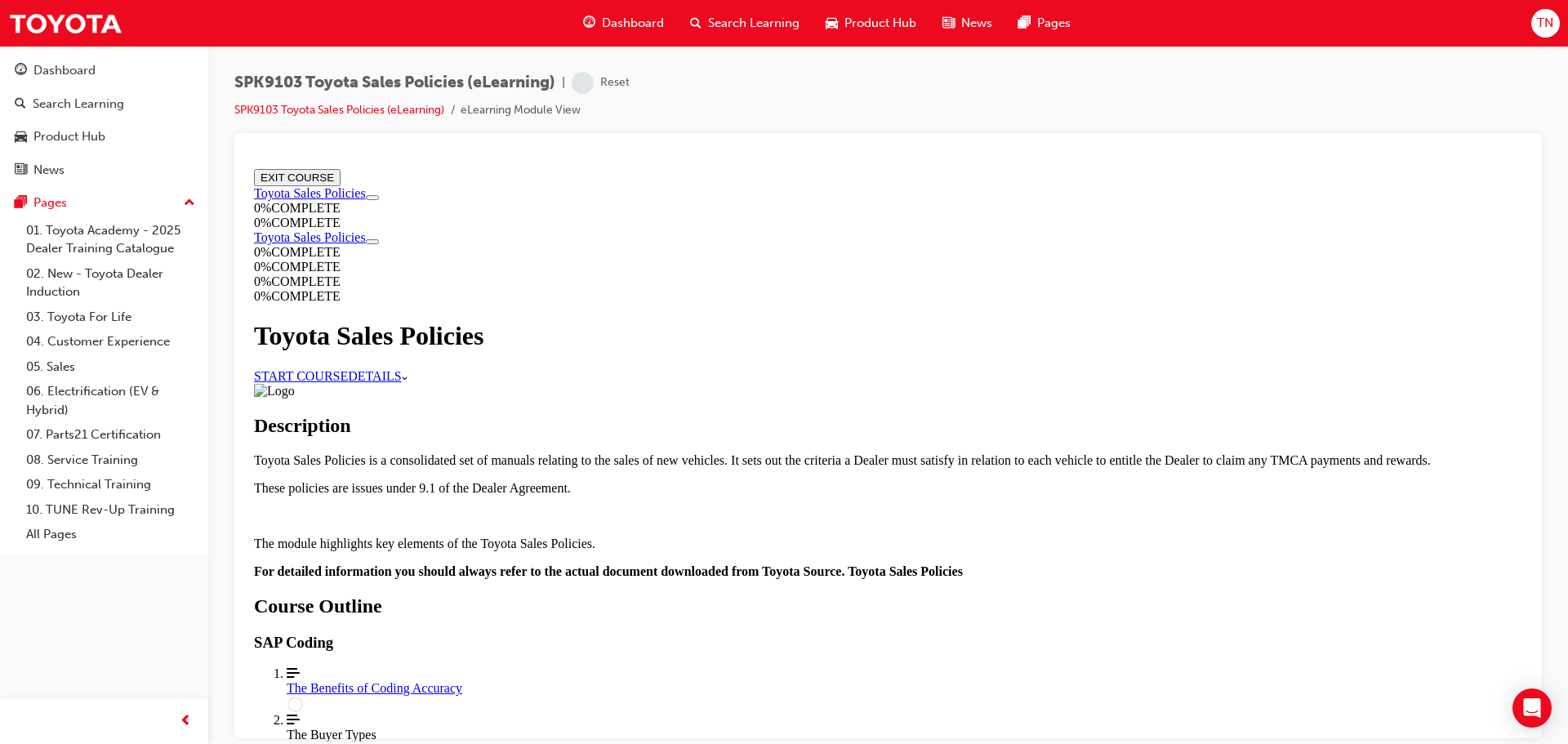
click at [348, 374] on link "START COURSE" at bounding box center [301, 376] width 94 height 14
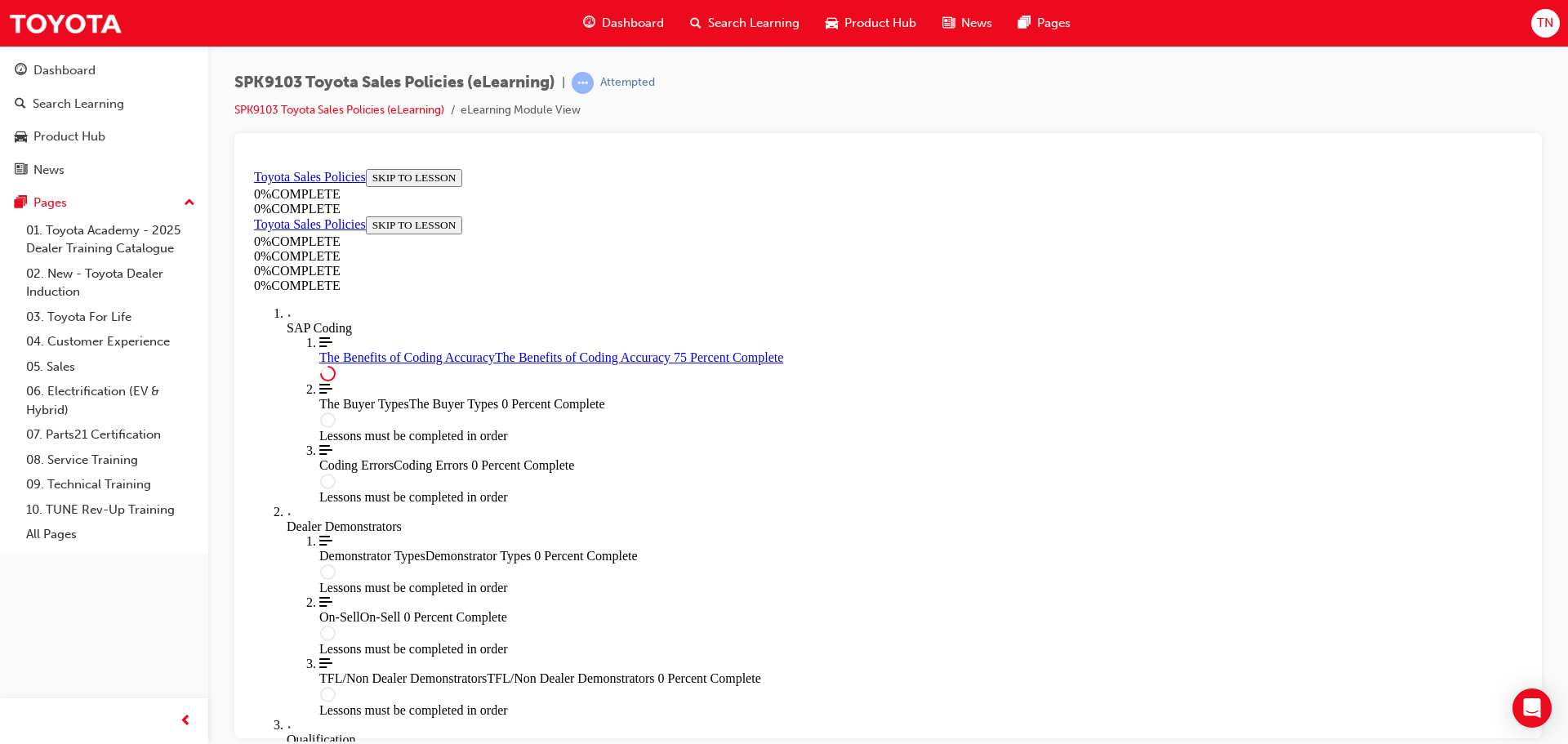
scroll to position [818, 0]
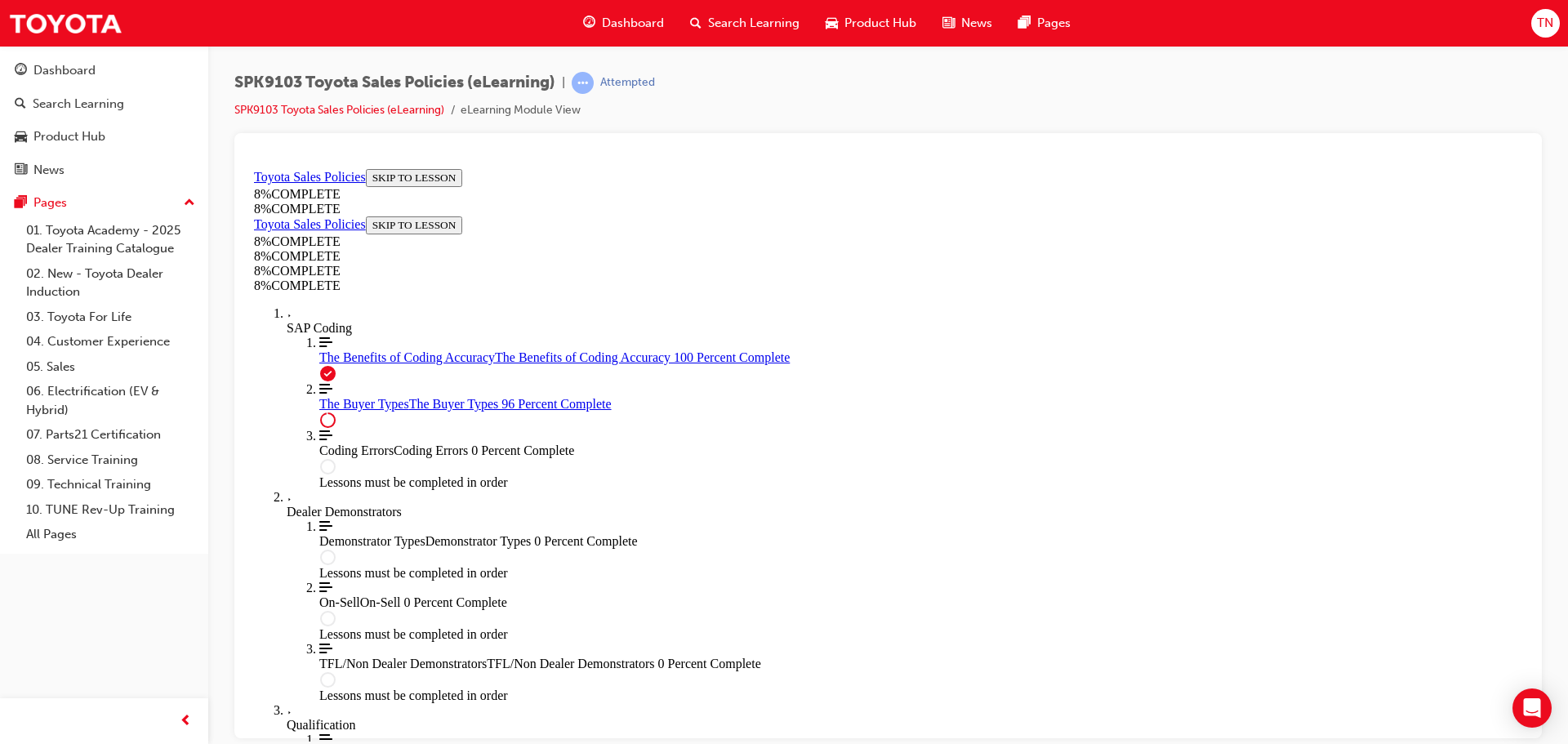
scroll to position [6719, 0]
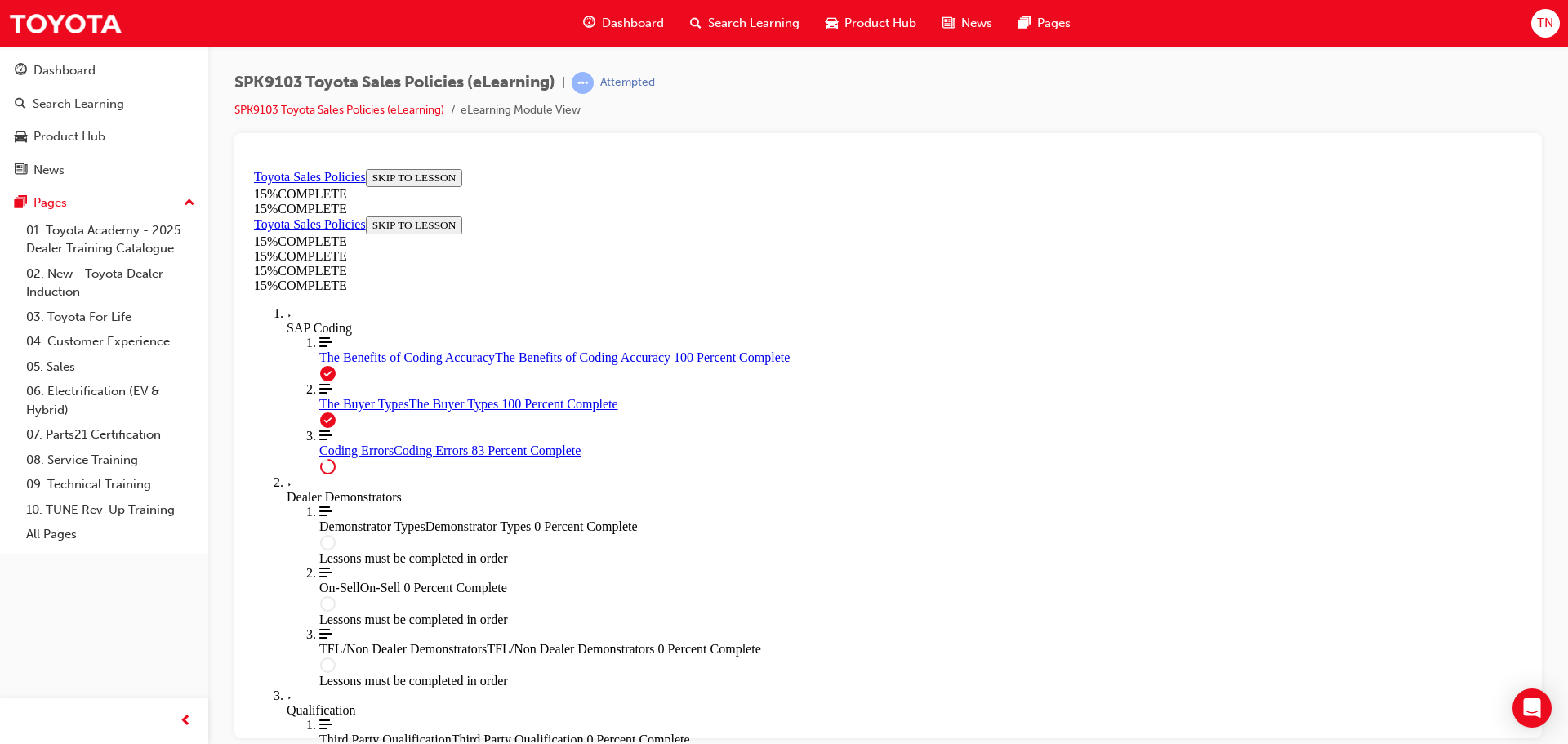
scroll to position [1322, 0]
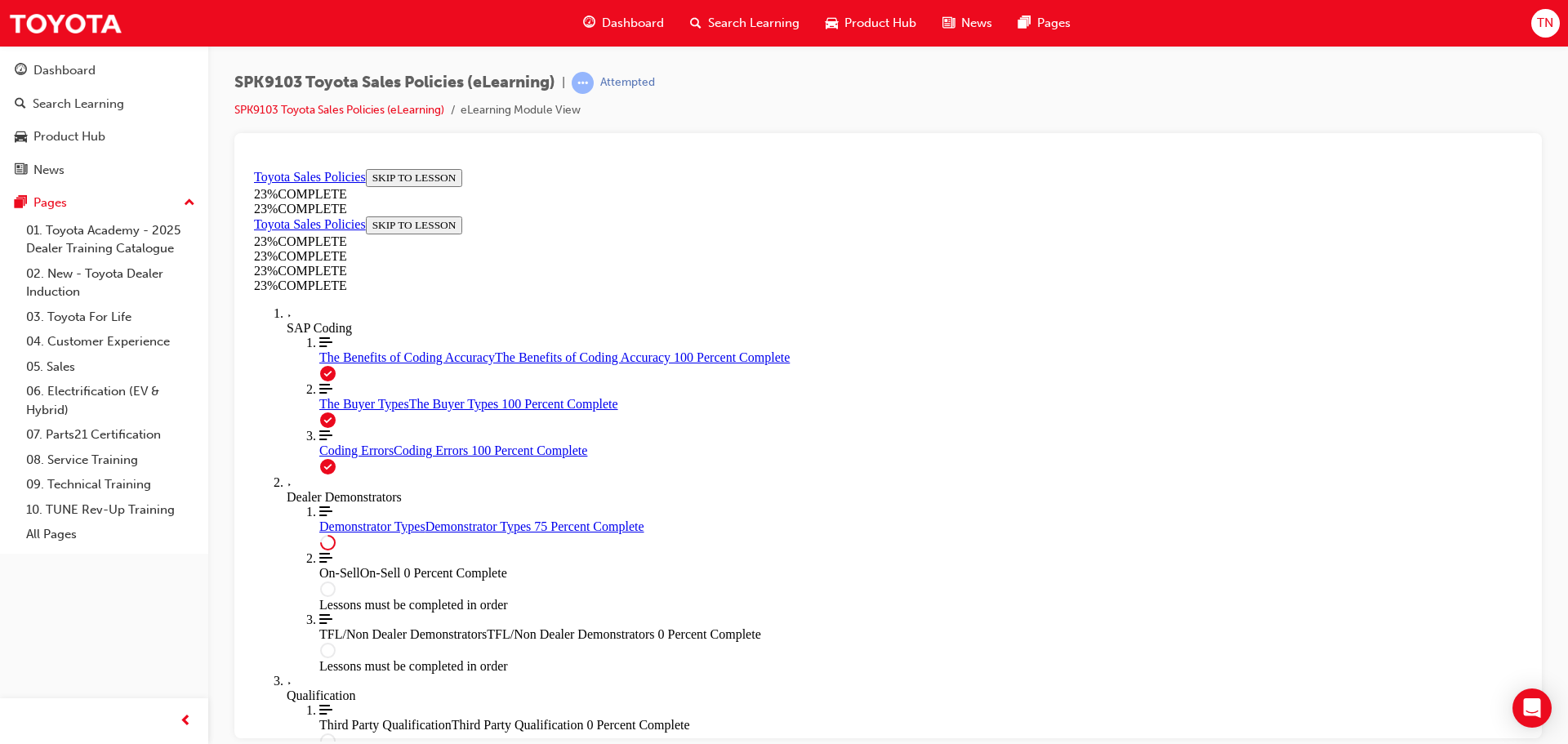
scroll to position [764, 0]
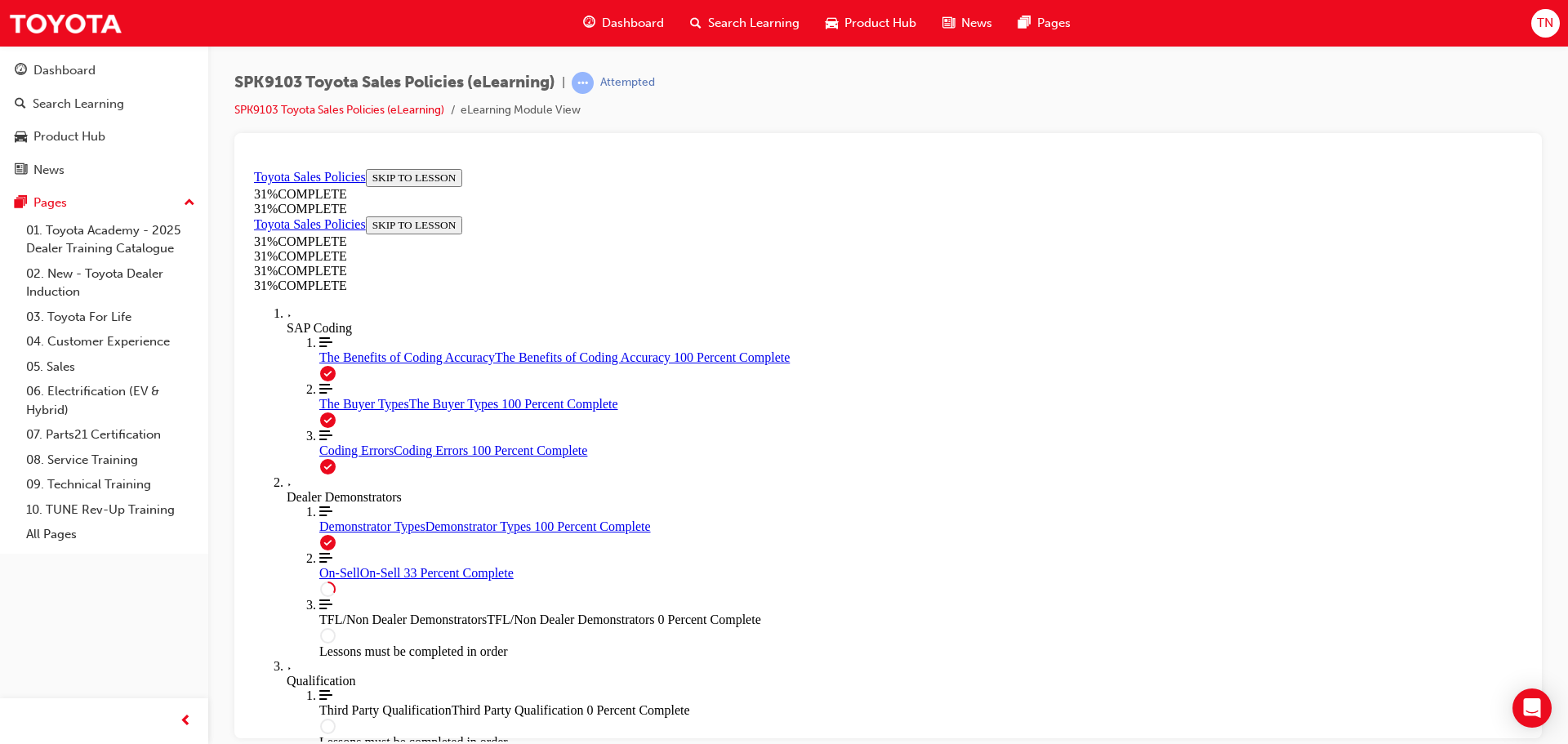
scroll to position [916, 0]
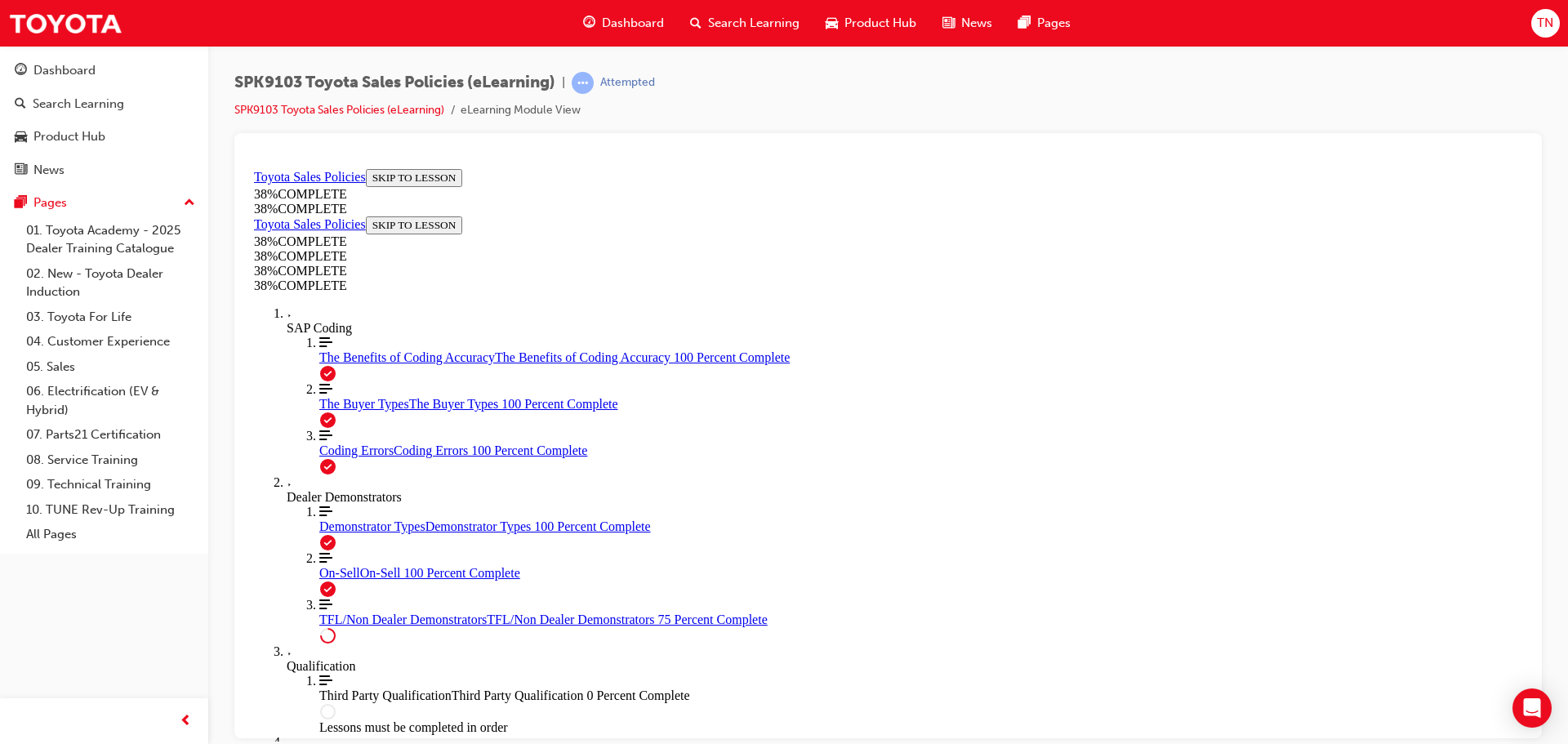
scroll to position [852, 0]
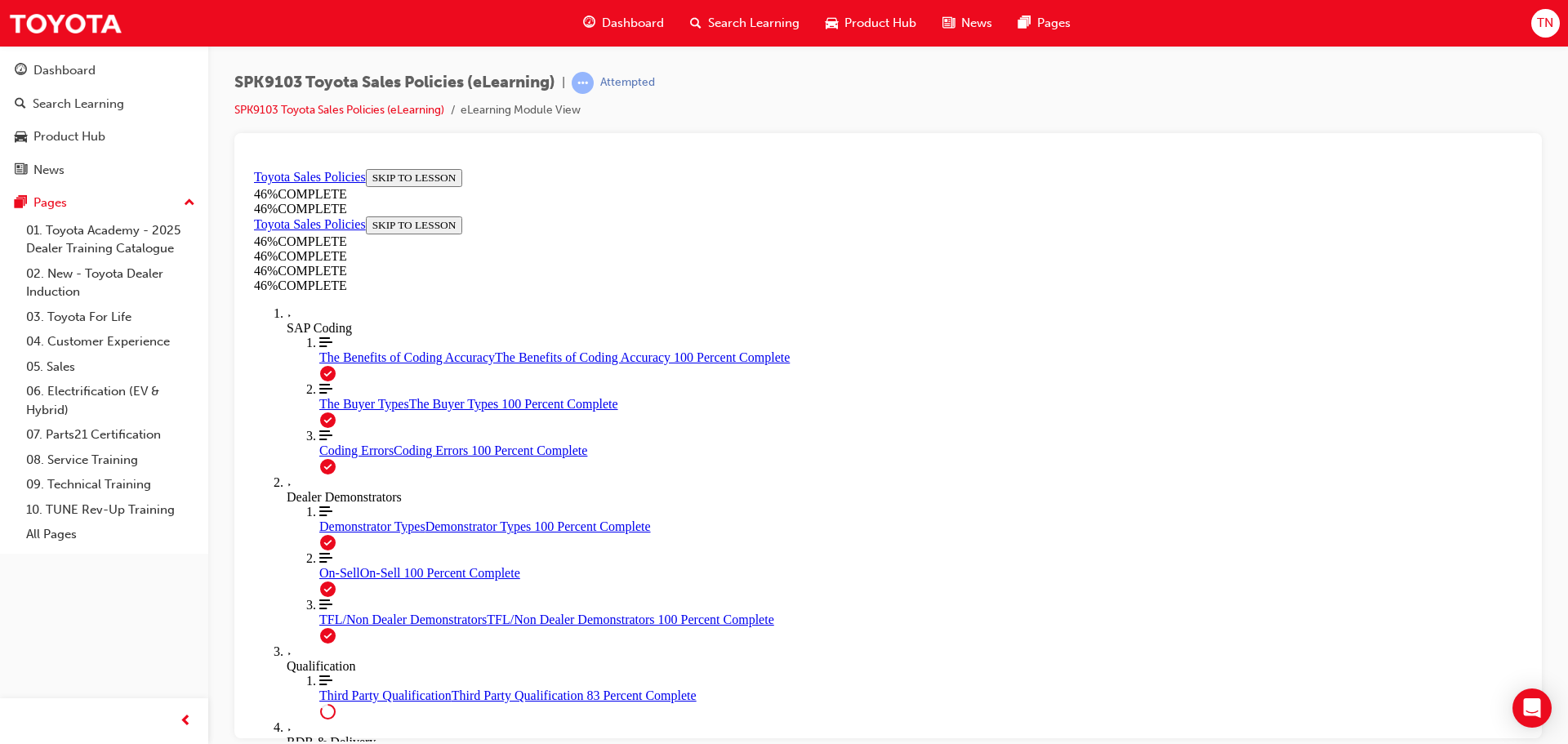
scroll to position [1368, 0]
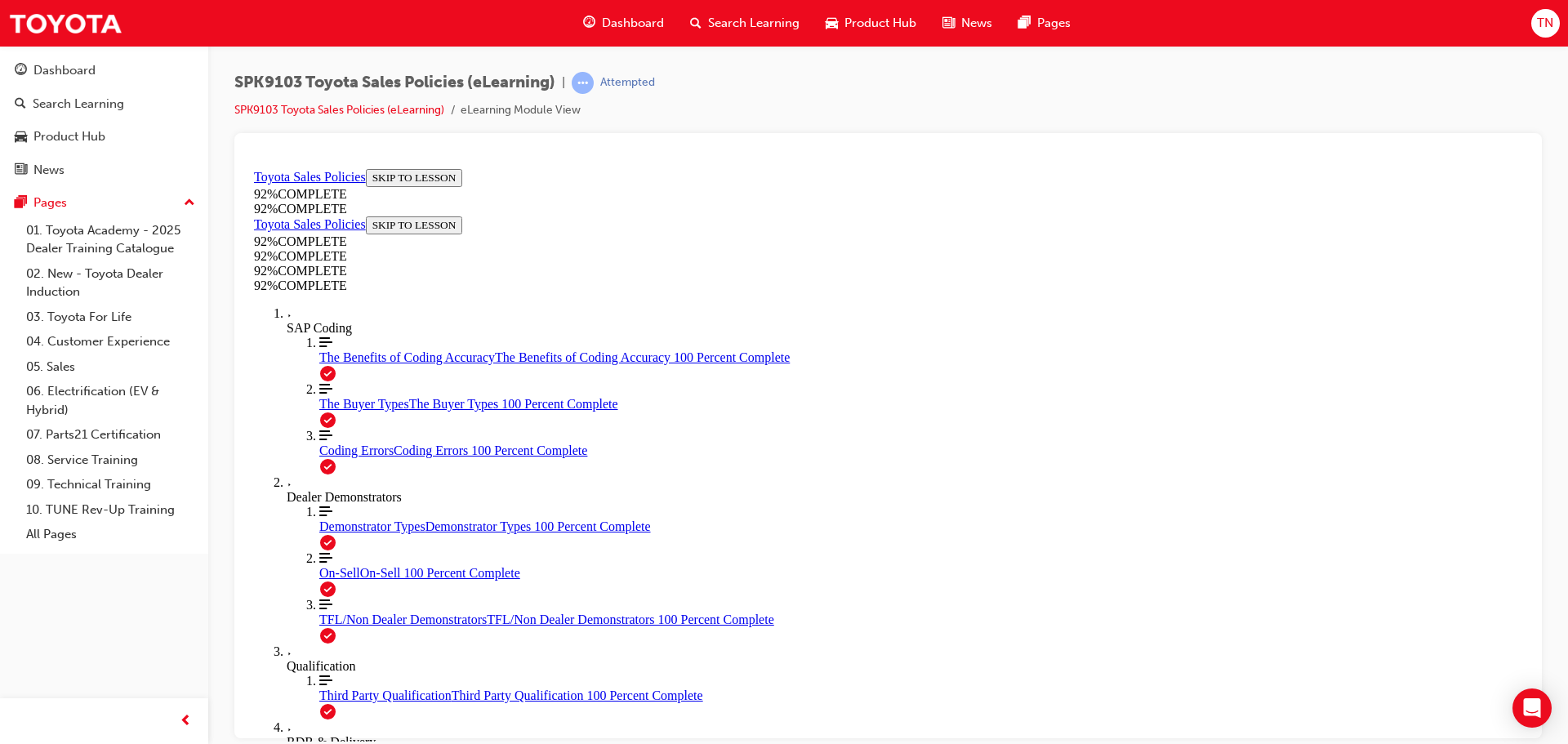
scroll to position [367, 0]
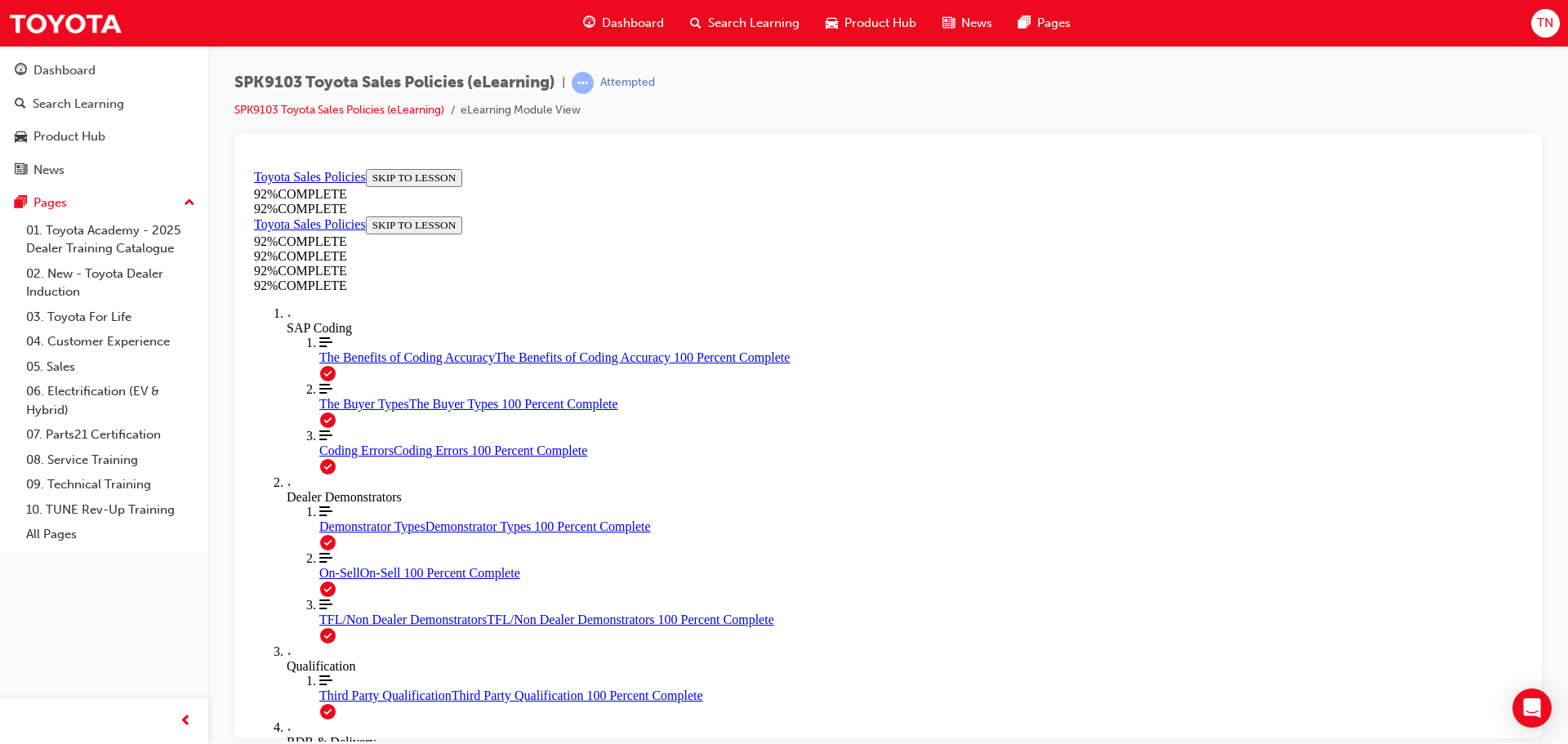
drag, startPoint x: 845, startPoint y: 560, endPoint x: 876, endPoint y: 593, distance: 45.3
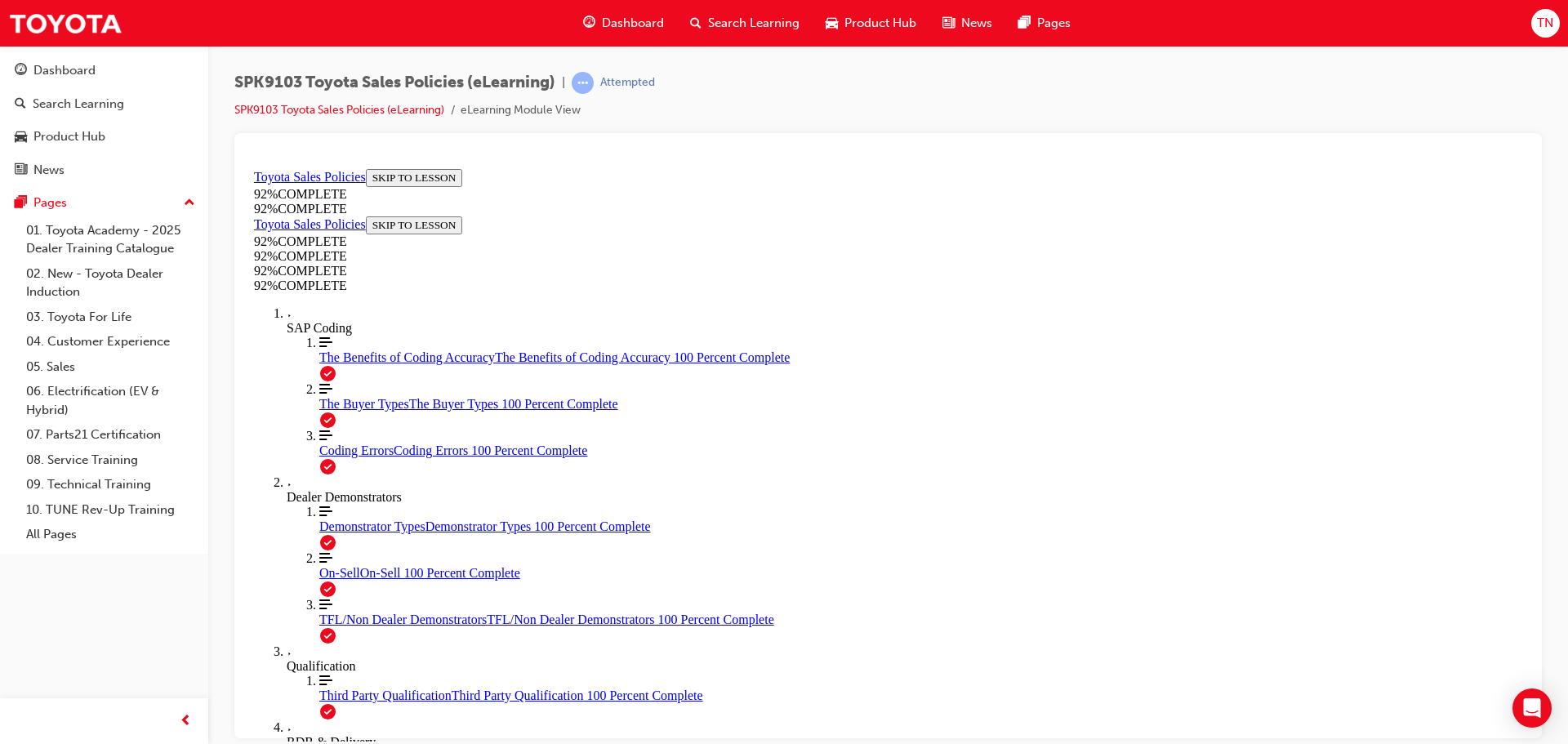
scroll to position [313, 0]
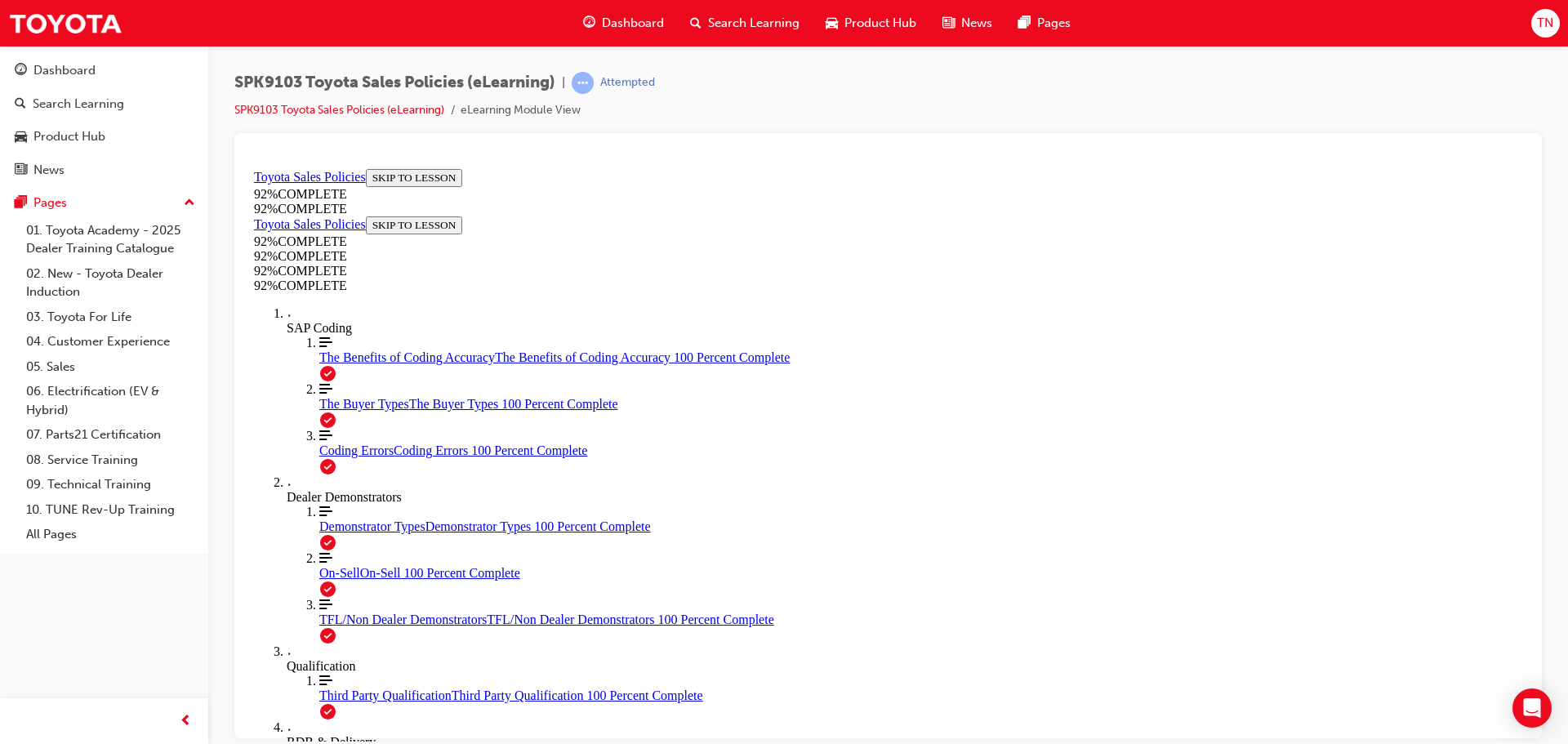
scroll to position [59, 0]
